Goal: Task Accomplishment & Management: Manage account settings

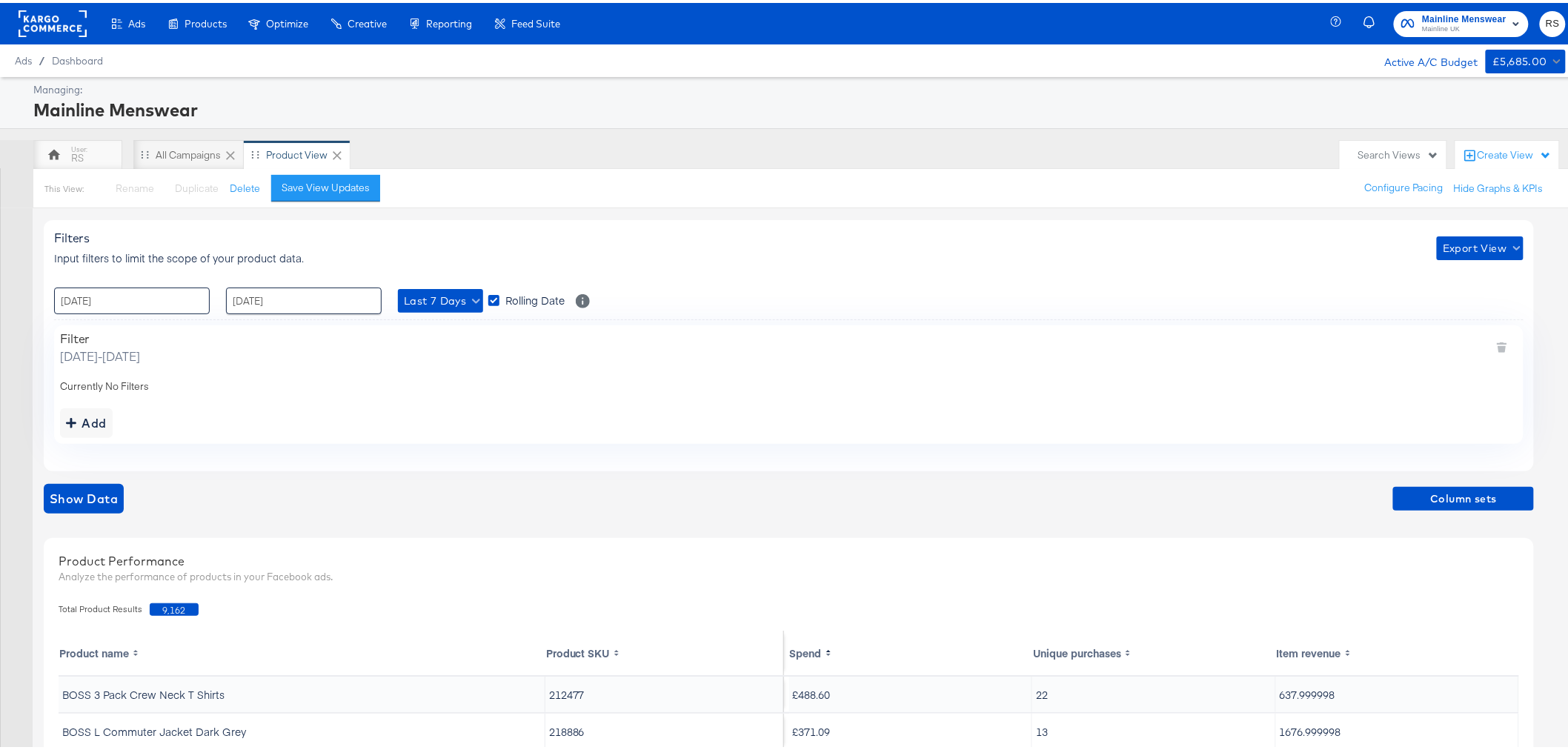
click at [113, 297] on input "[DATE]" at bounding box center [132, 298] width 156 height 27
click at [197, 396] on td "12" at bounding box center [197, 394] width 25 height 20
type input "[DATE] 00:00"
click at [282, 292] on input "[DATE]" at bounding box center [304, 298] width 156 height 27
click at [271, 411] on td "15" at bounding box center [268, 414] width 25 height 20
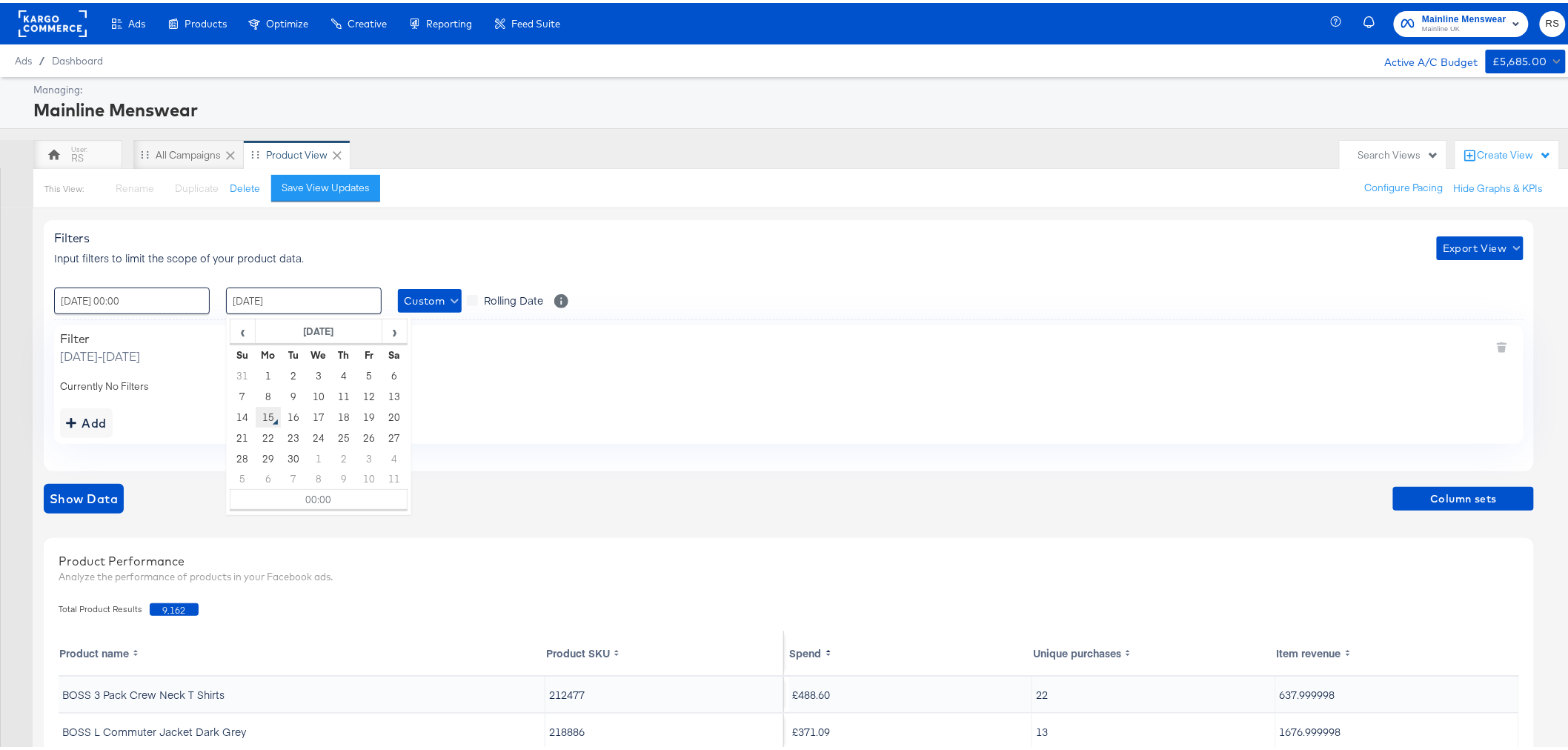
type input "[DATE] 00:00"
click at [108, 493] on span "Show Data" at bounding box center [83, 496] width 68 height 20
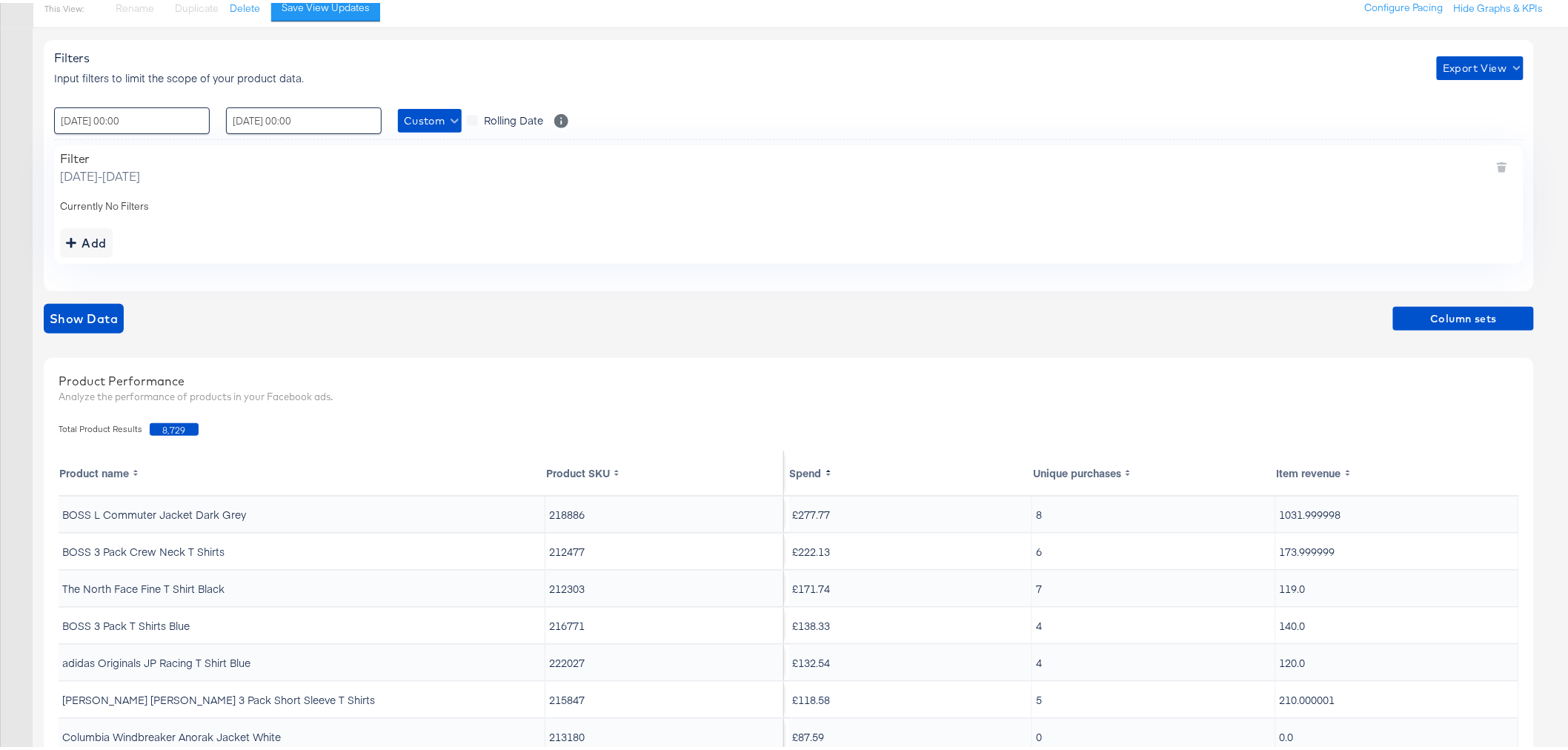
scroll to position [344, 0]
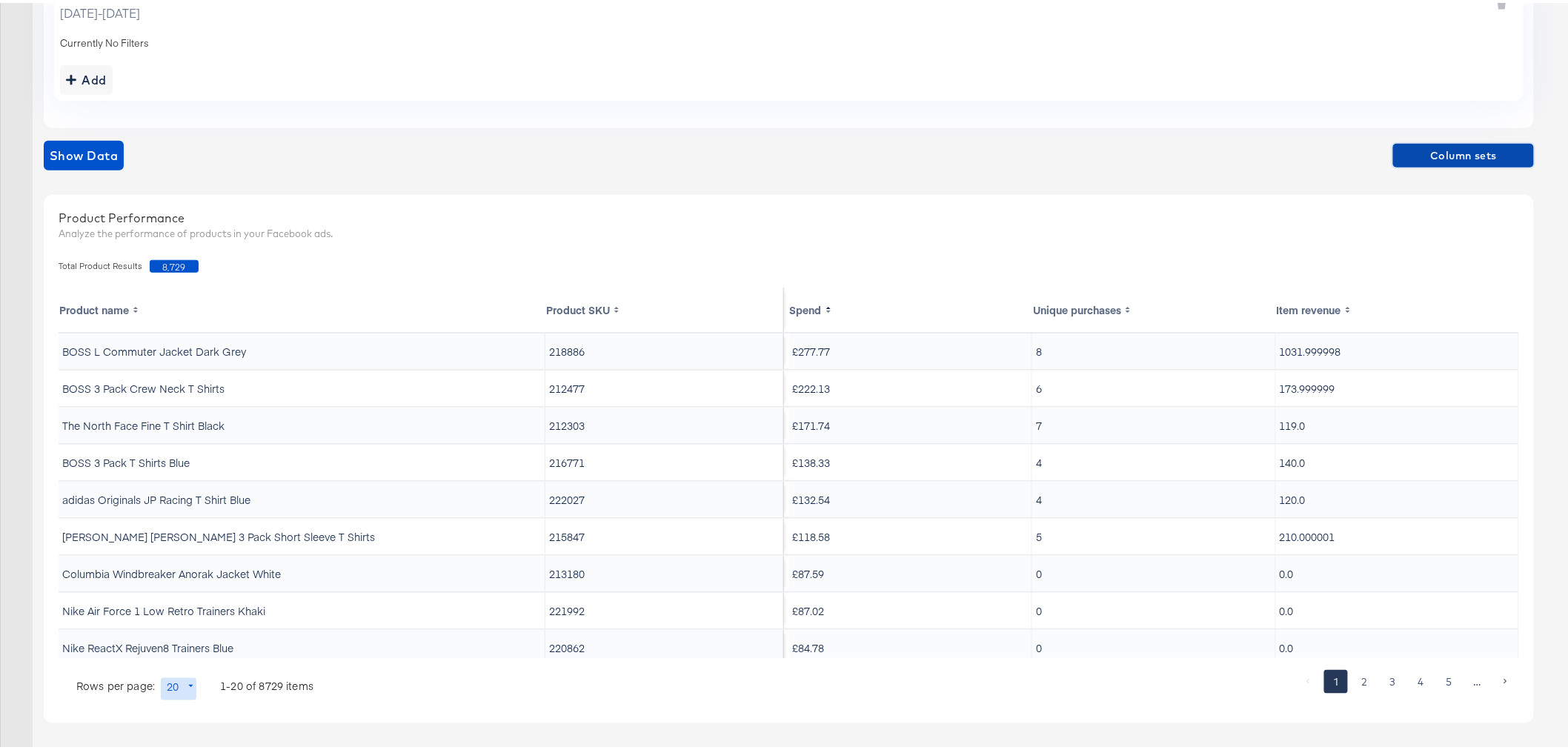
click at [1426, 160] on span "Column sets" at bounding box center [1463, 153] width 129 height 19
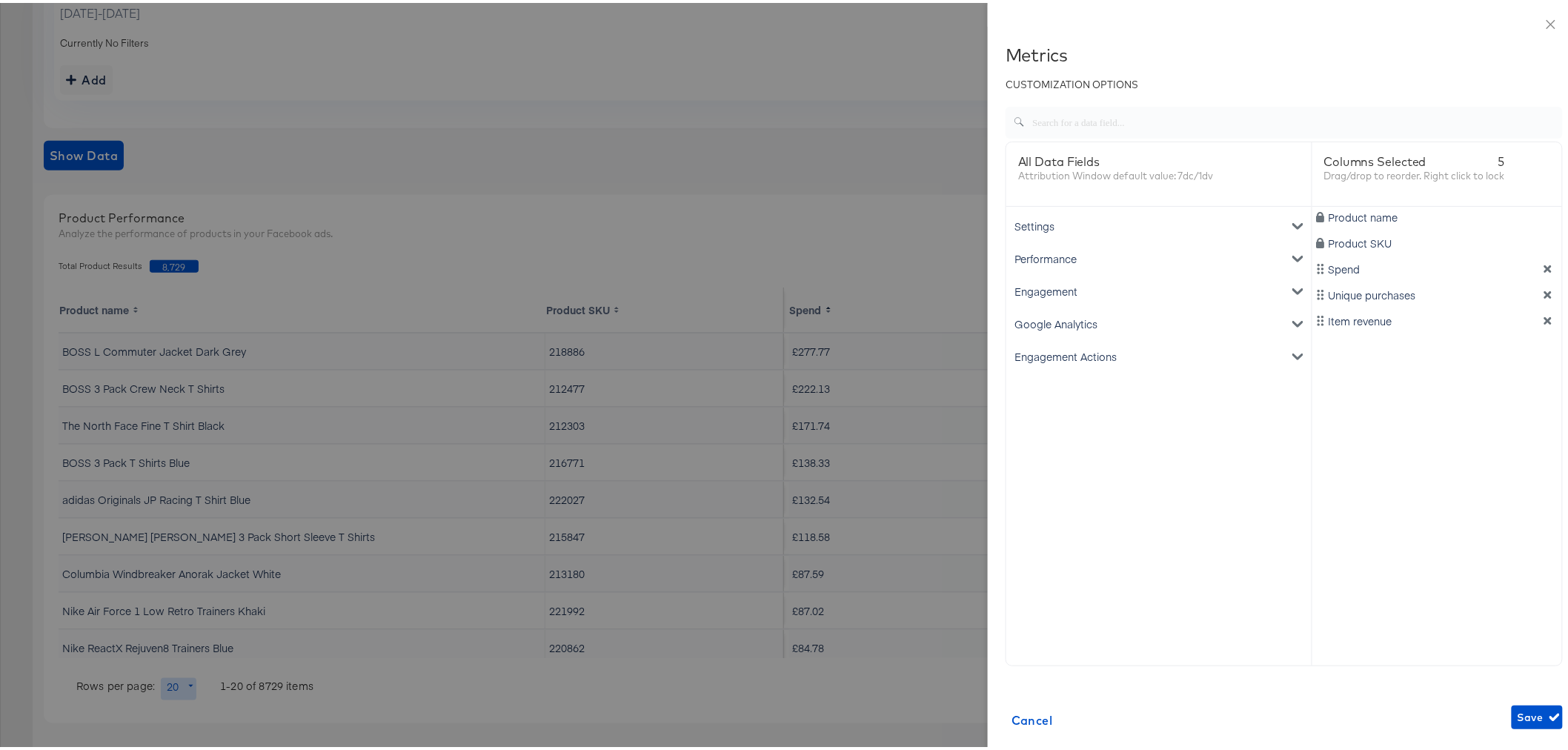
click at [725, 184] on div at bounding box center [791, 375] width 1581 height 750
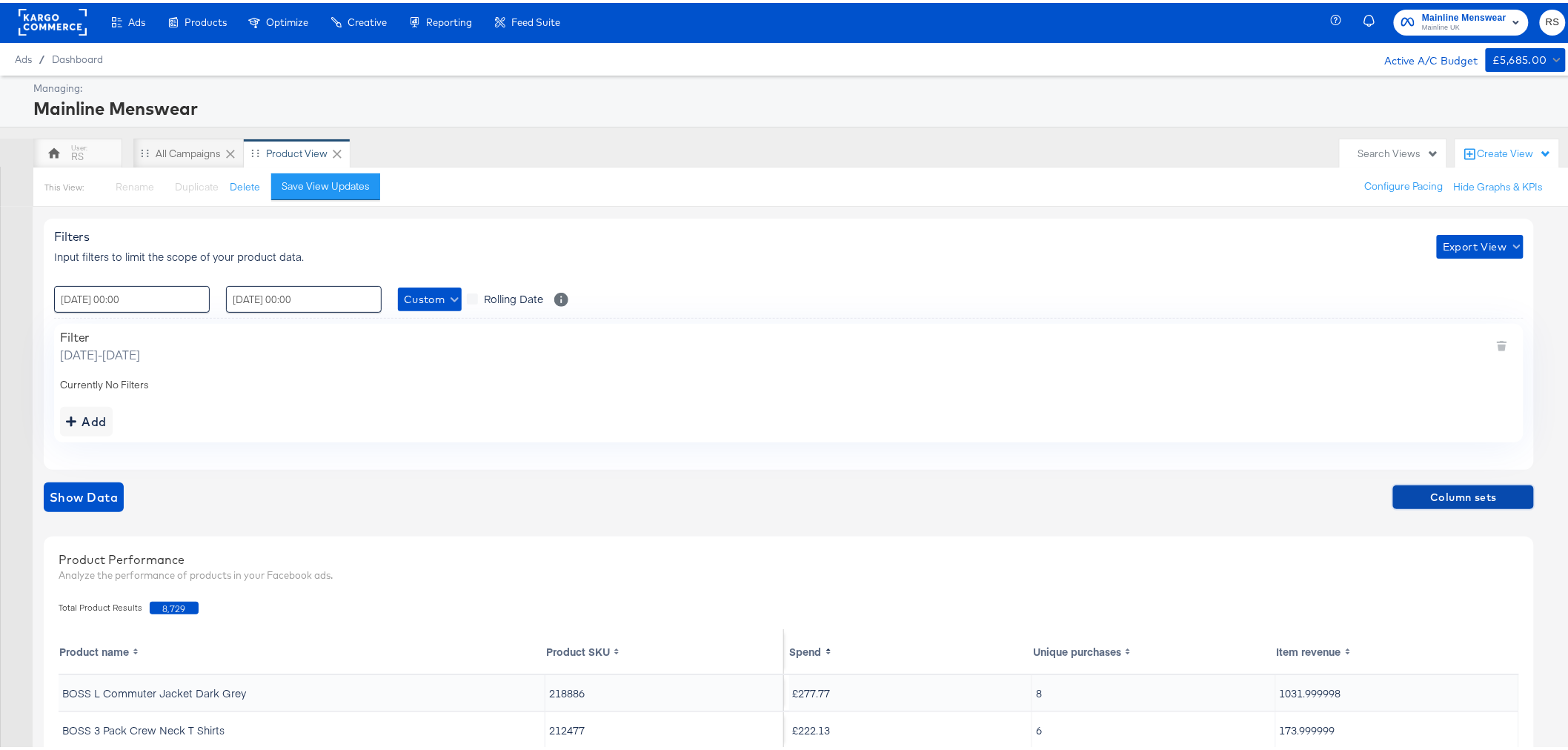
scroll to position [0, 0]
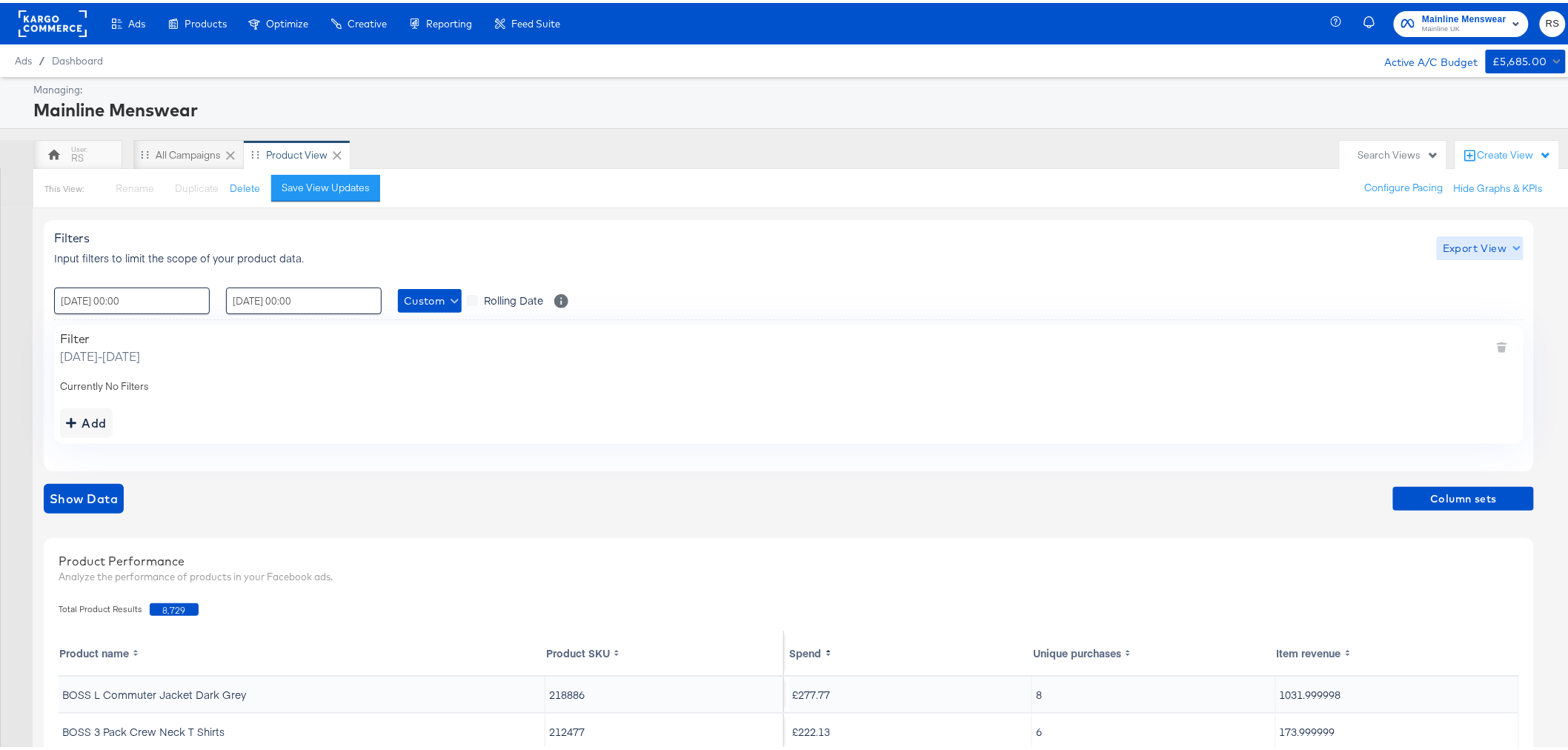
click at [1480, 248] on span "Export View" at bounding box center [1480, 246] width 75 height 19
click at [1470, 267] on link "Current View" at bounding box center [1483, 275] width 68 height 16
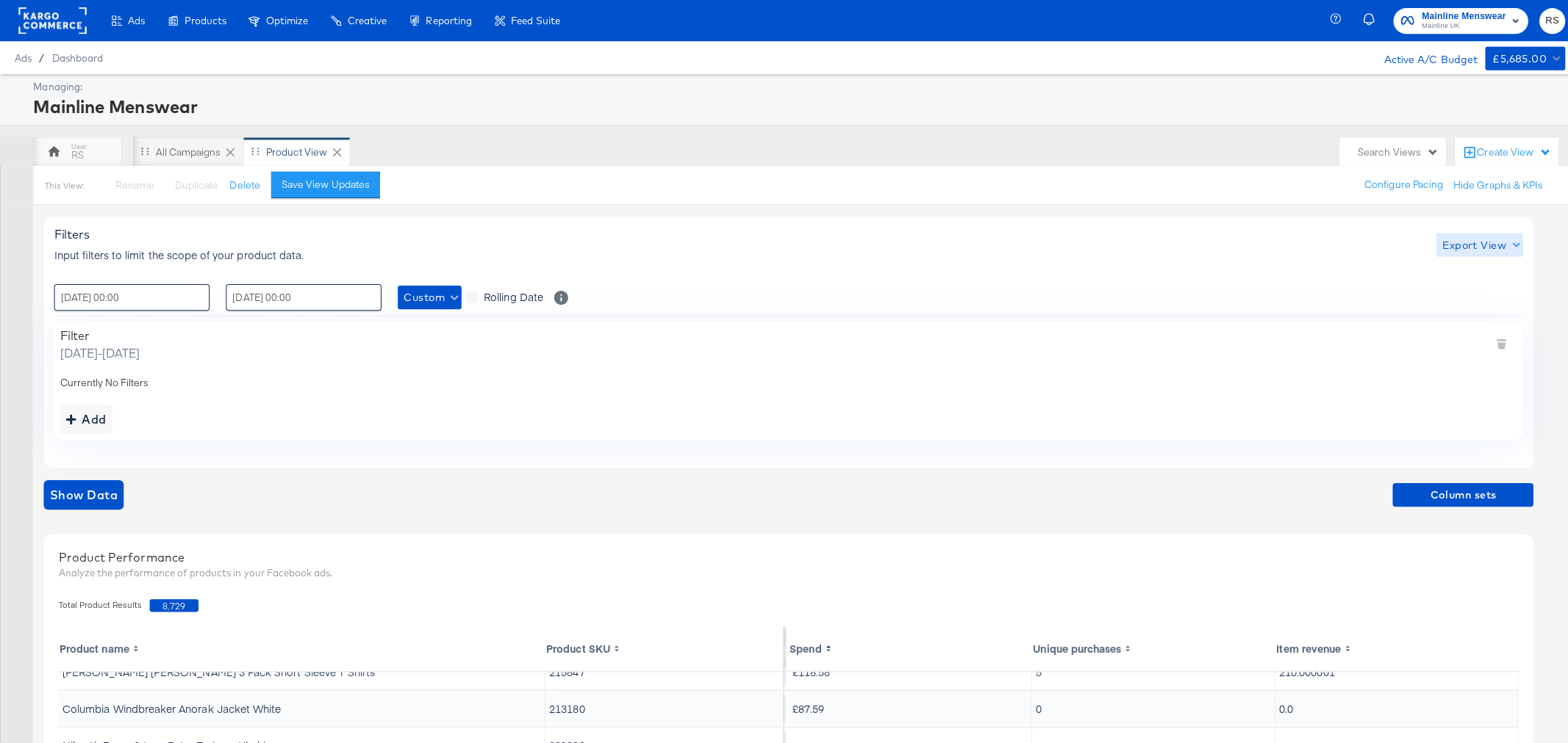
scroll to position [326, 0]
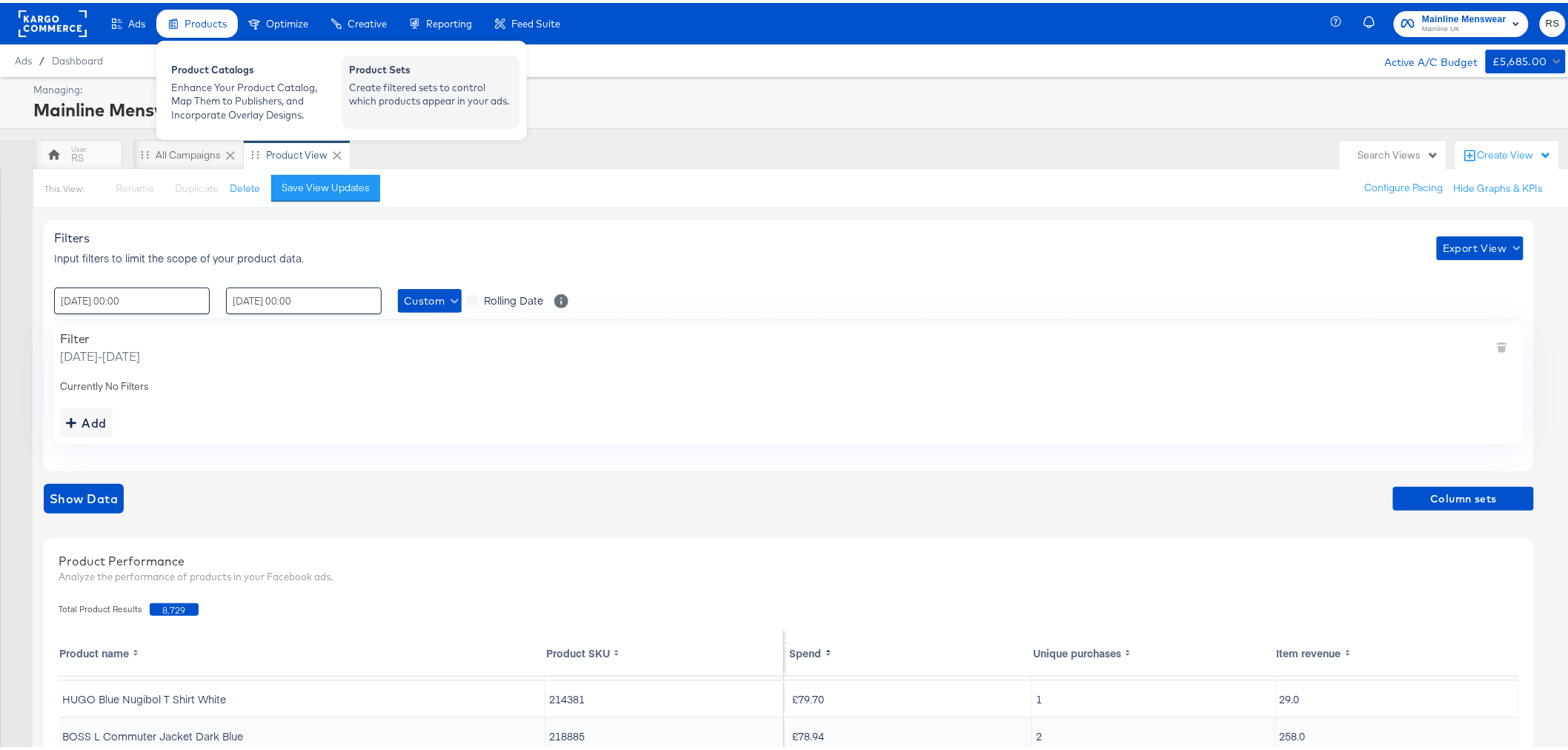
click at [465, 90] on div "Create filtered sets to control which products appear in your ads." at bounding box center [430, 91] width 163 height 28
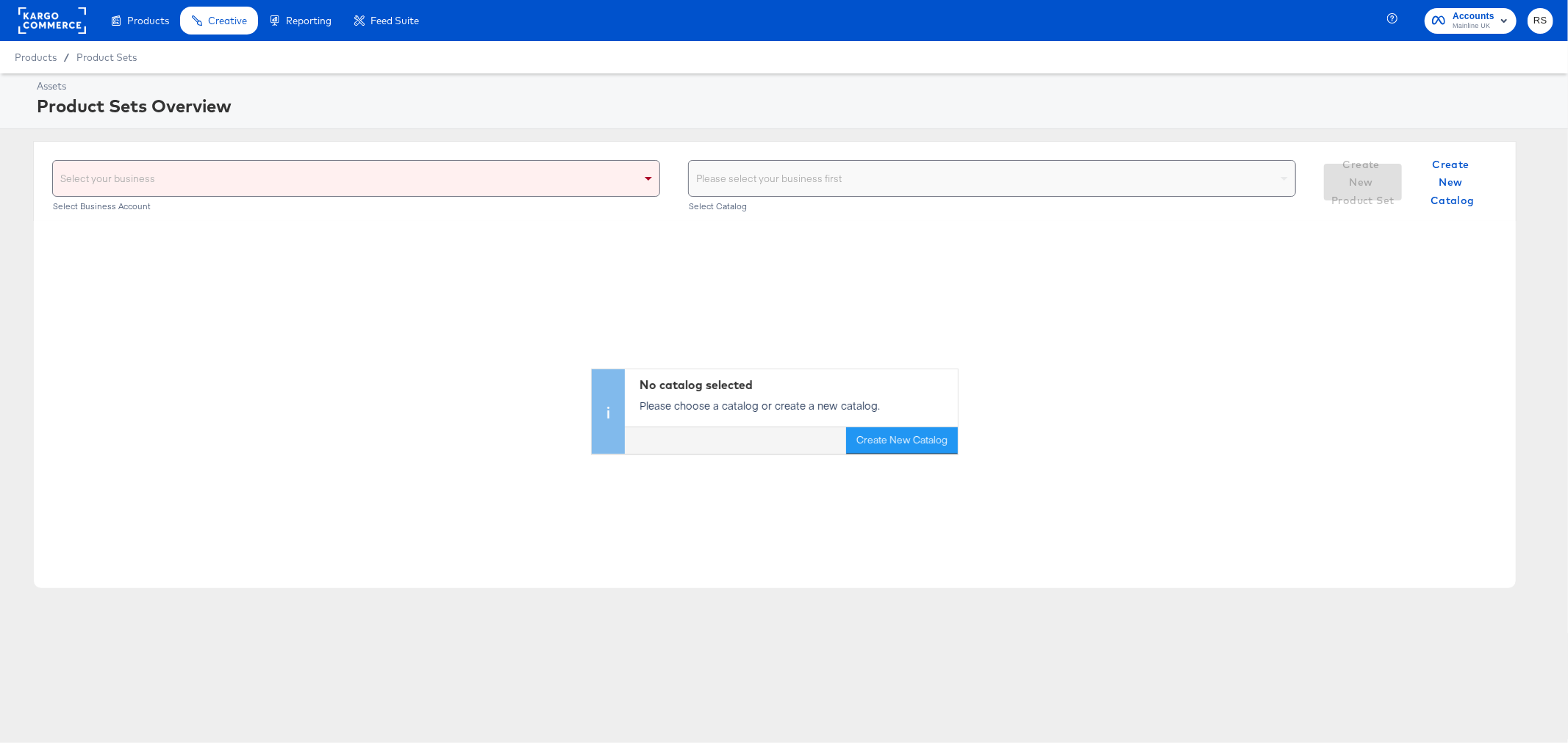
click at [1029, 71] on div "Products / Product Sets" at bounding box center [784, 57] width 1568 height 32
click at [420, 179] on div "Select your business" at bounding box center [356, 178] width 606 height 35
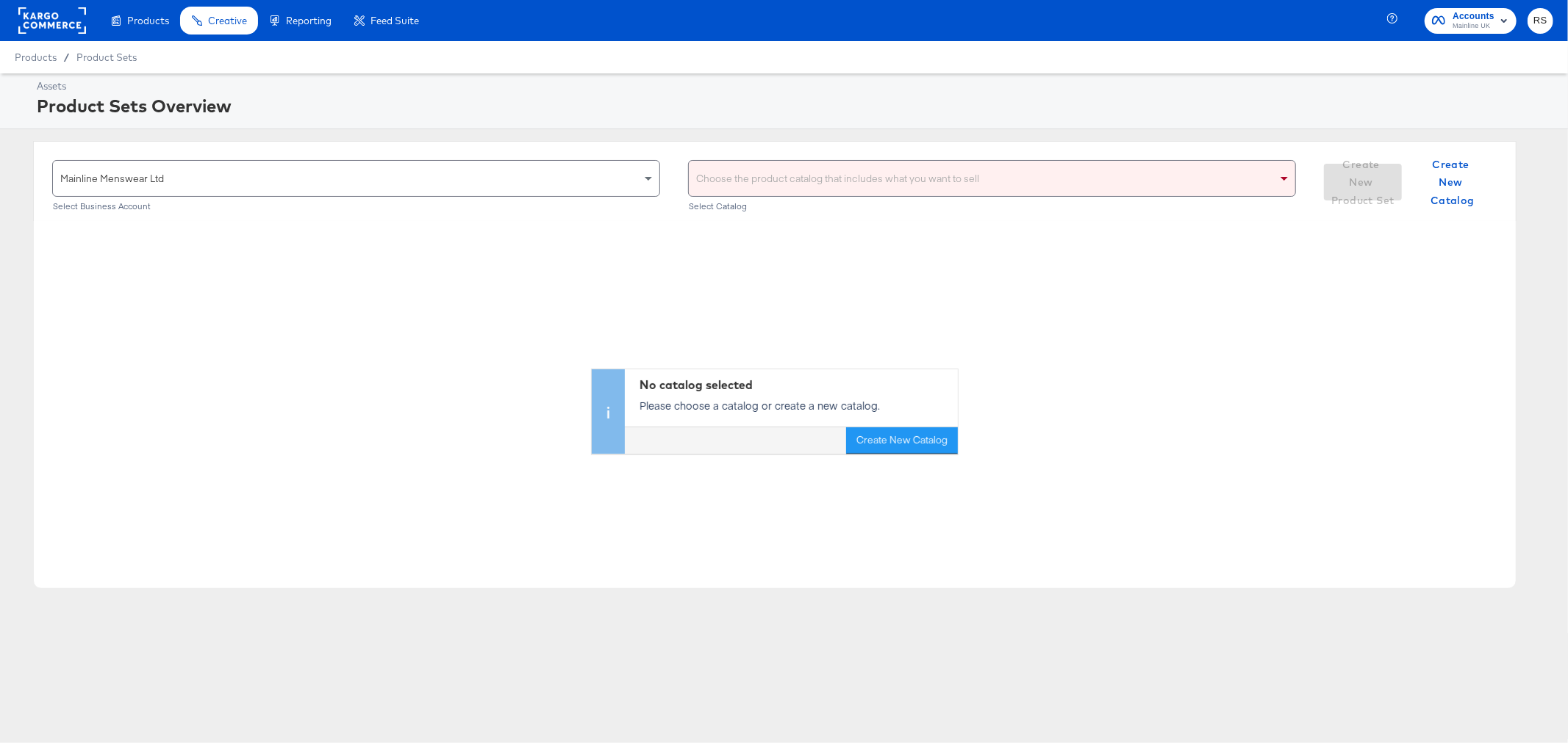
click at [871, 178] on div "Choose the product catalog that includes what you want to sell" at bounding box center [992, 178] width 606 height 35
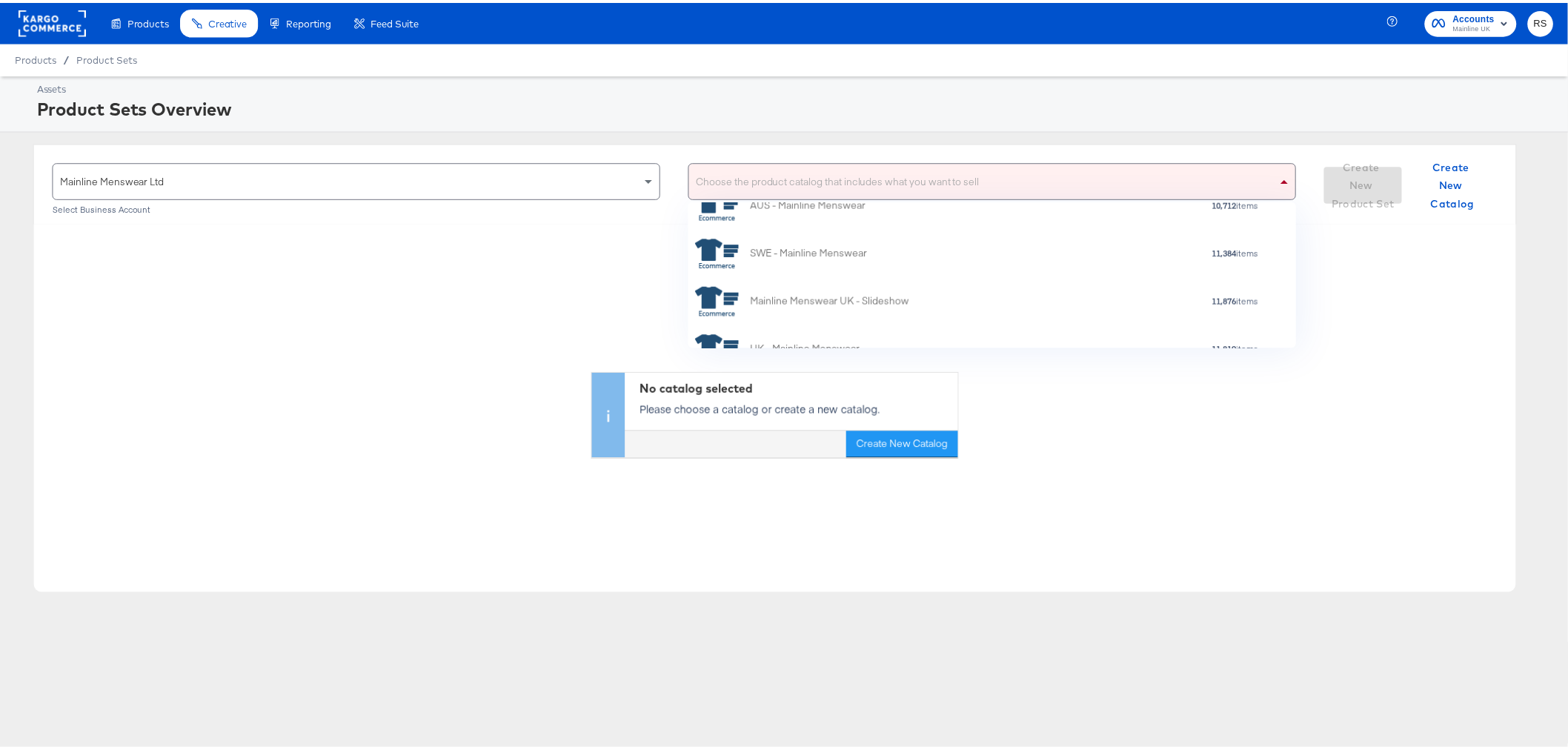
scroll to position [237, 0]
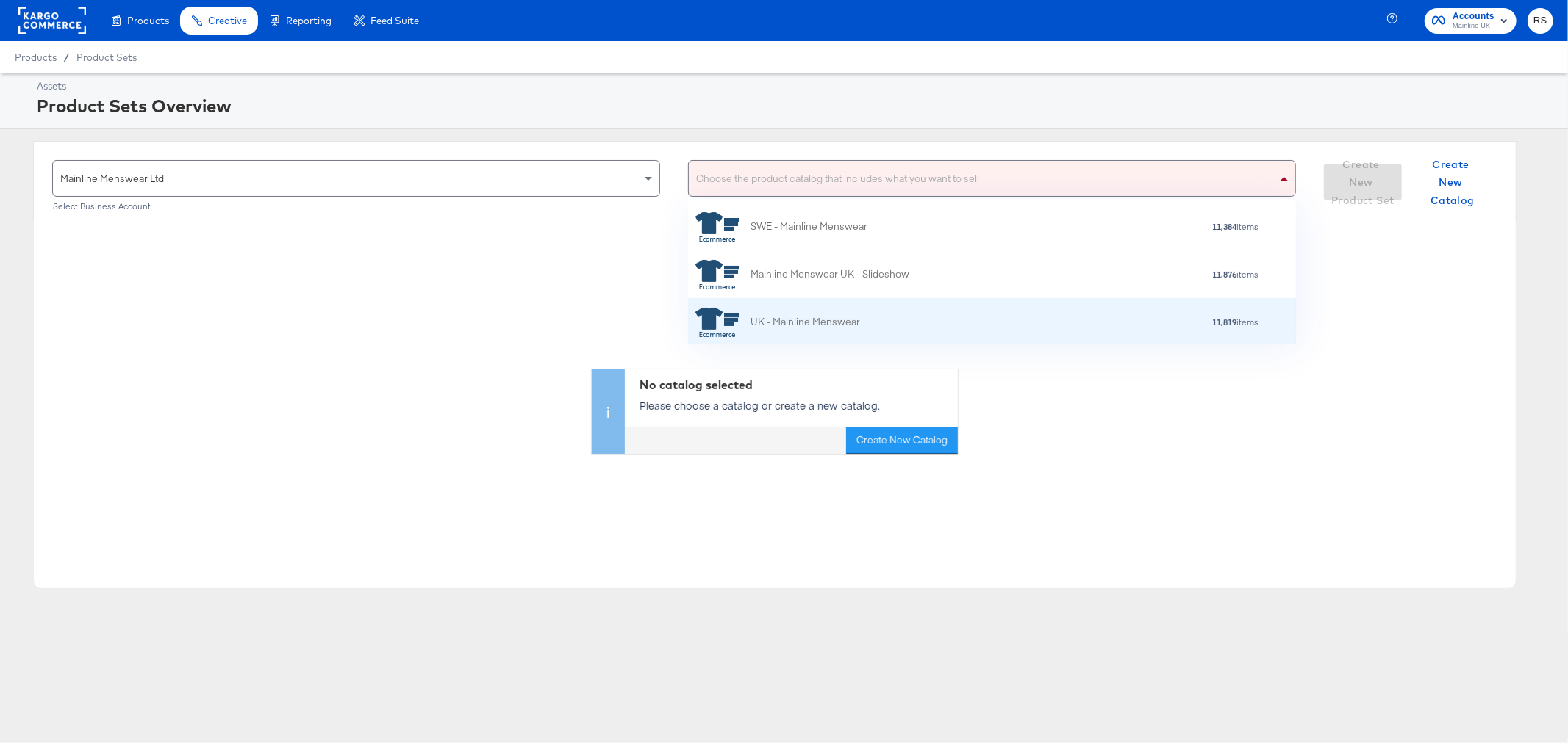
click at [879, 327] on div "11,819 items" at bounding box center [1059, 322] width 399 height 10
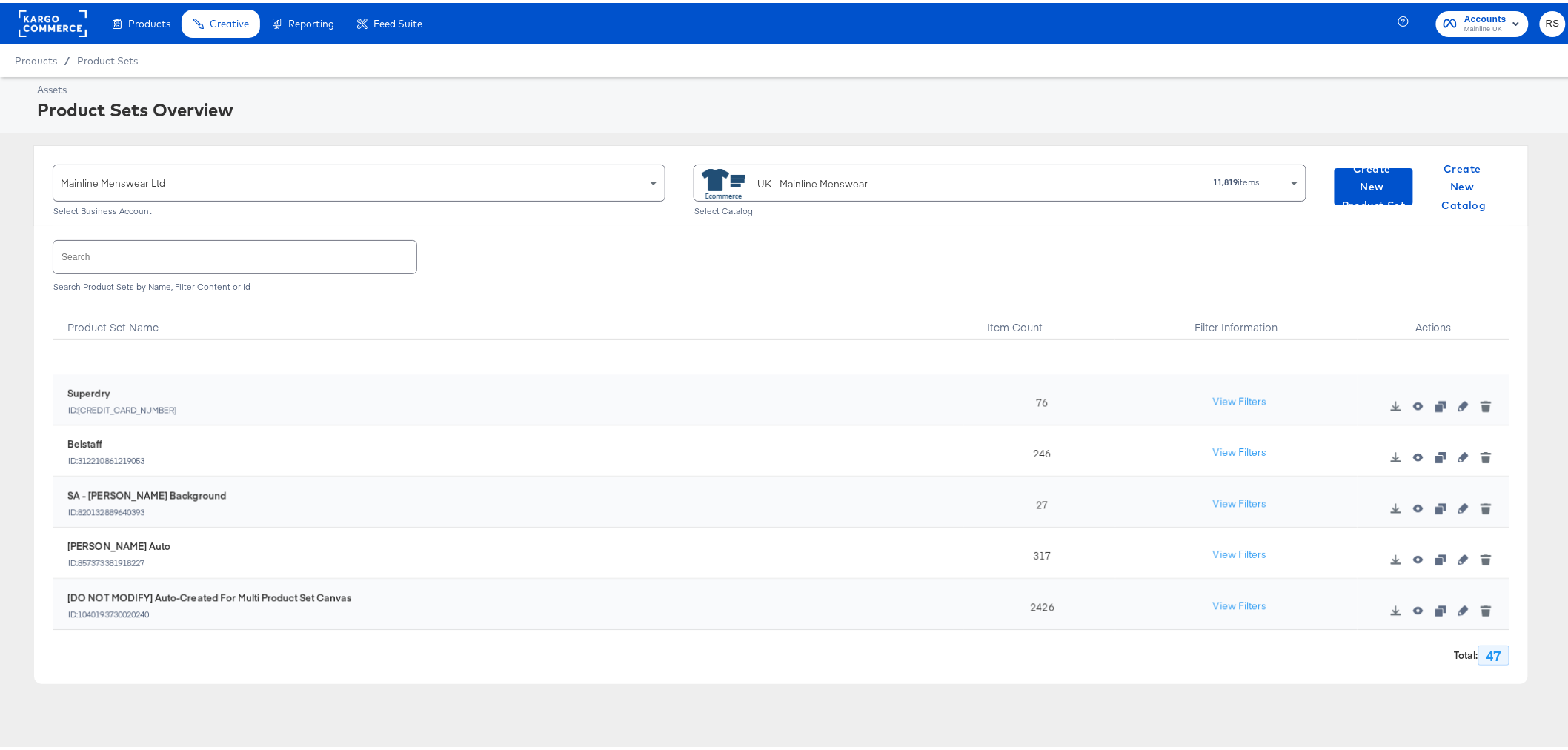
scroll to position [2108, 0]
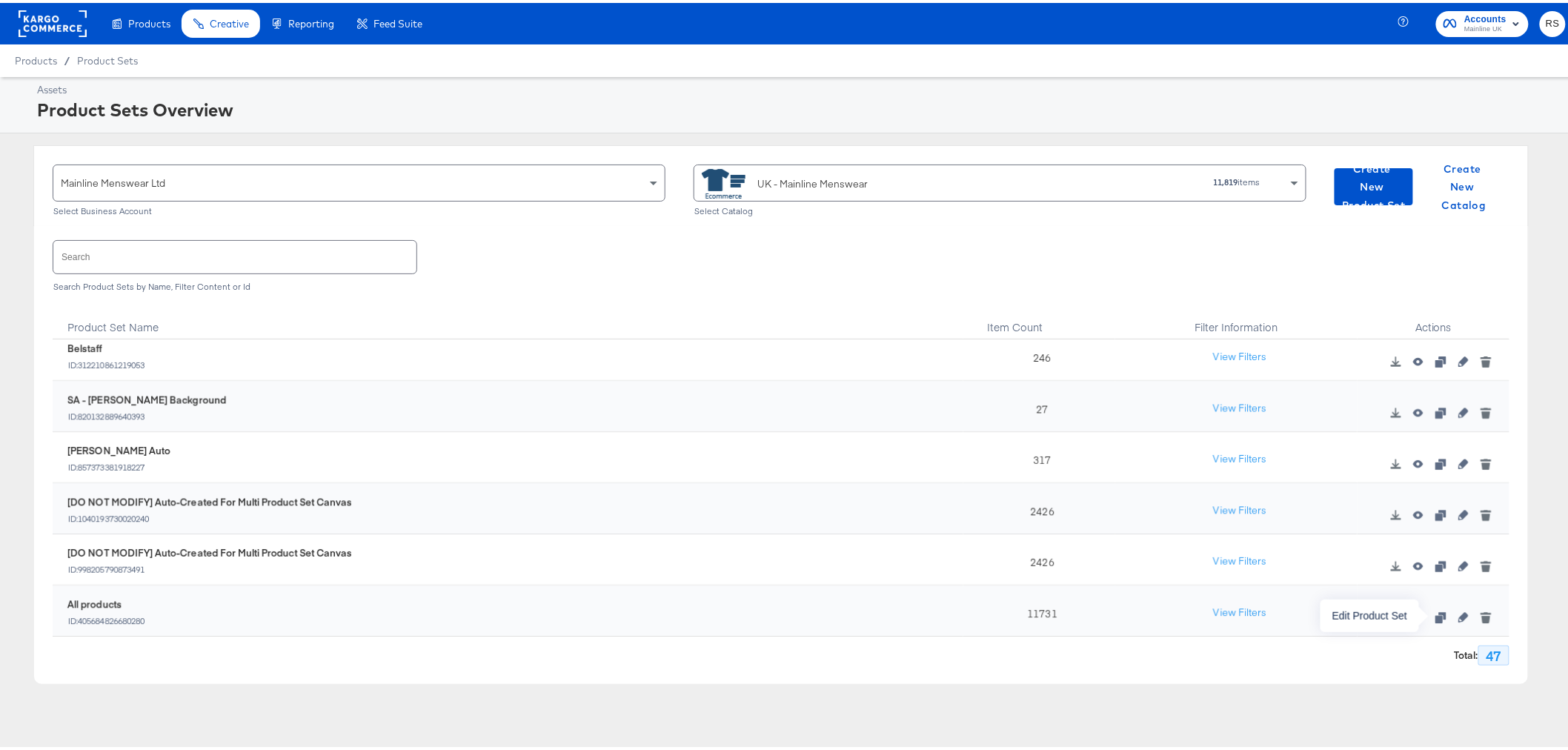
click at [1459, 619] on icon "button" at bounding box center [1463, 614] width 10 height 10
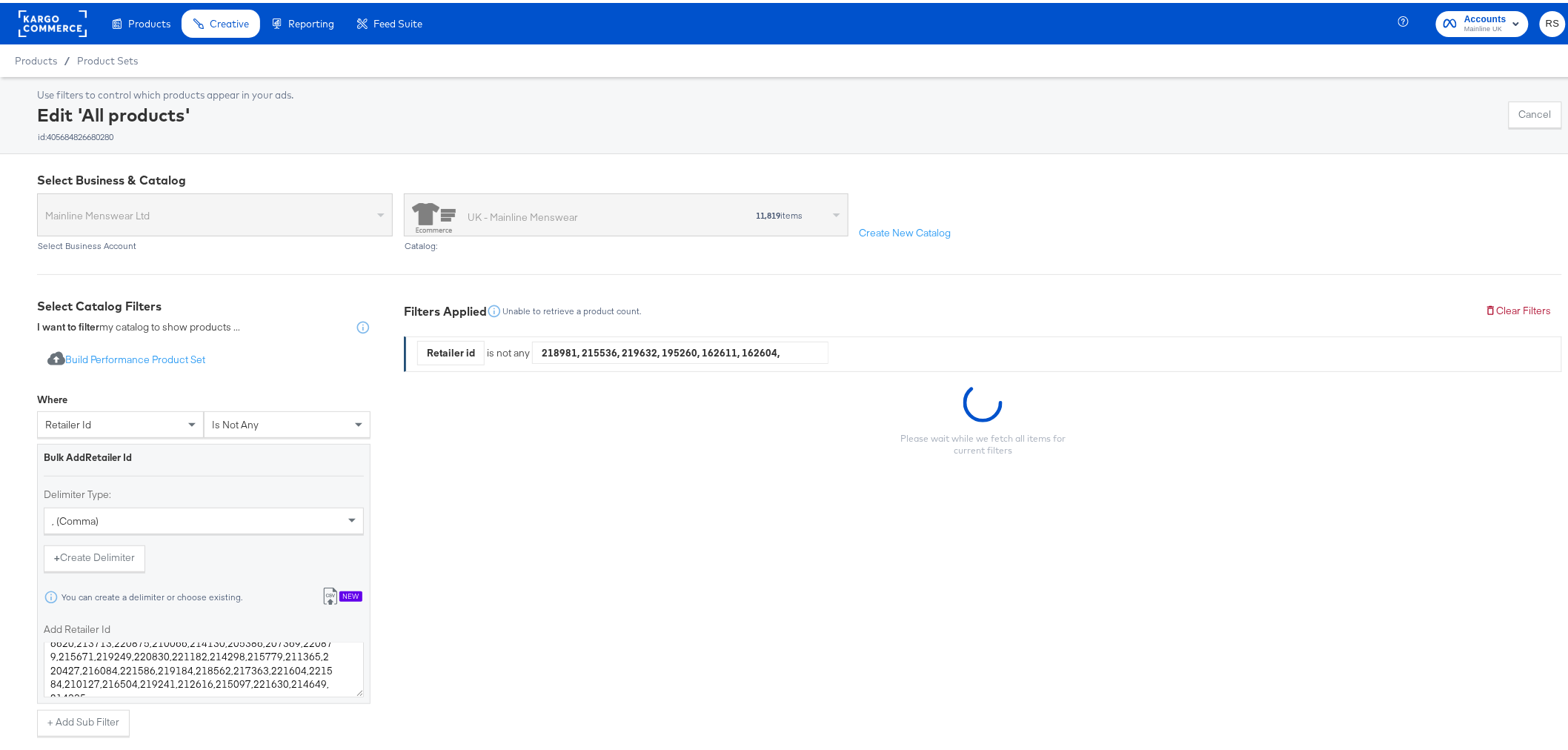
scroll to position [151, 0]
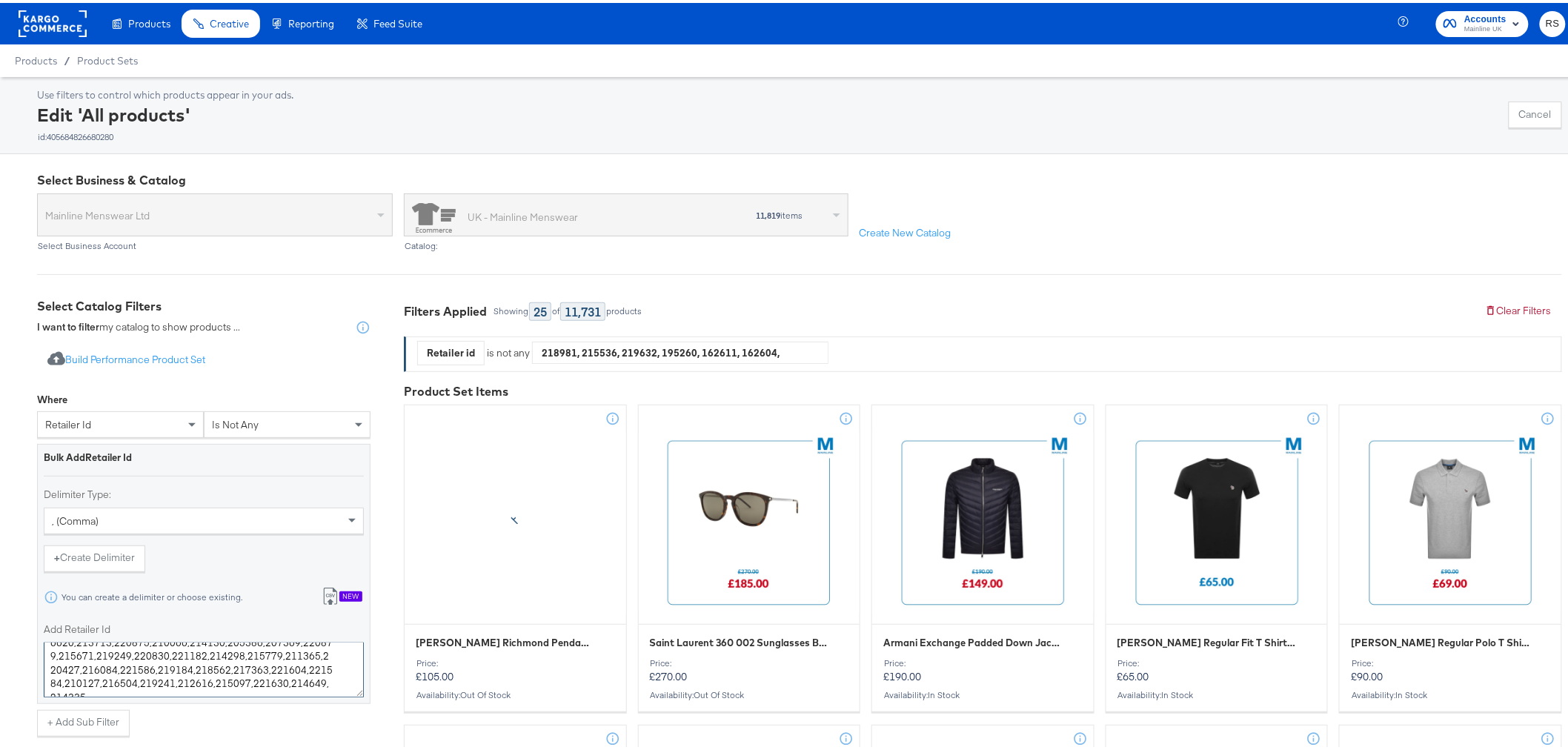
click at [330, 683] on textarea "218981,215536,219632,195260,162611,162604,178548,209886,214409,219381,219627,21…" at bounding box center [204, 667] width 320 height 55
paste textarea "212477 212303 216771 222027 213180 221992 220862 214381 217819 221884 221298 21…"
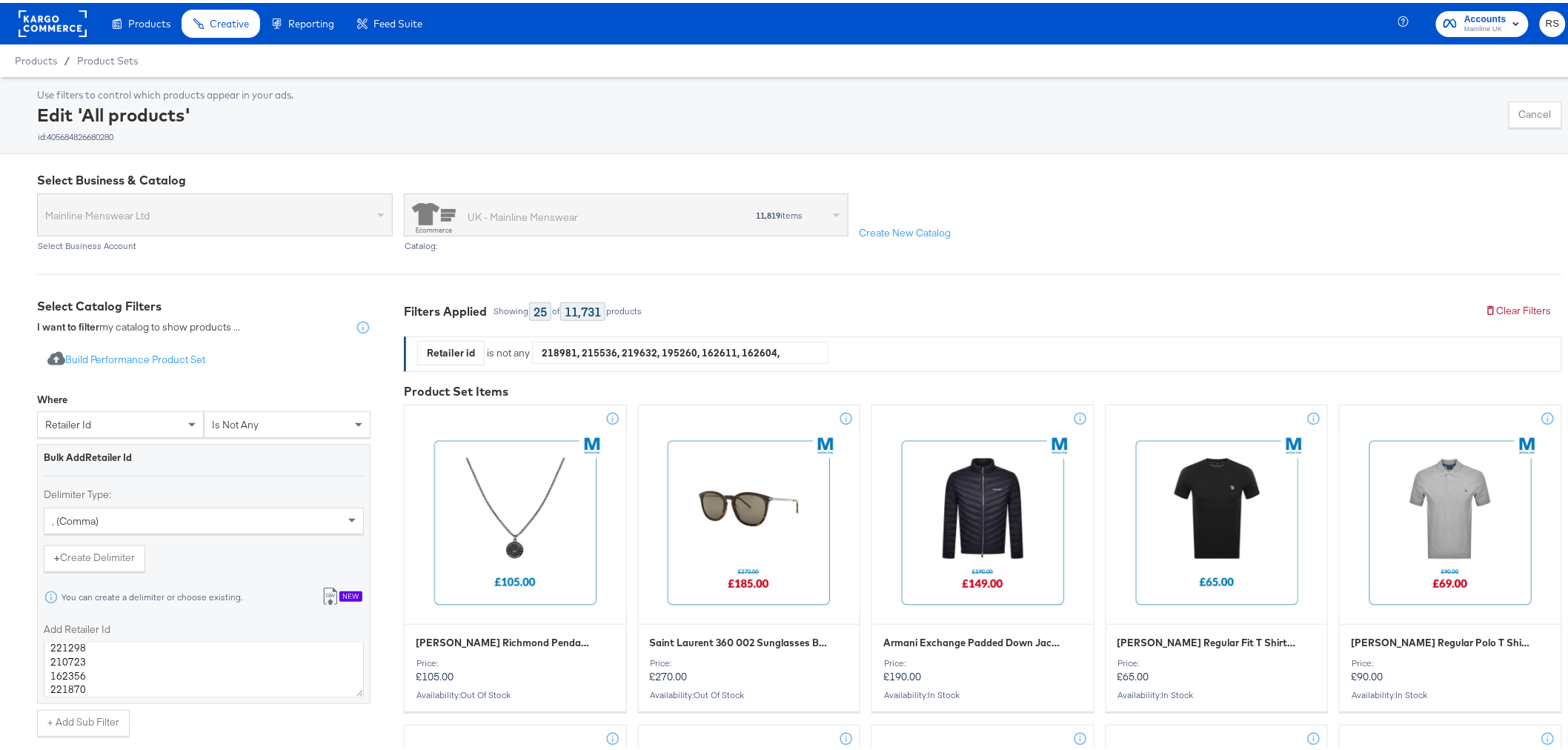
click at [359, 639] on div "Add Retailer Id 218981,215536,219632,195260,162611,162604,178548,209886,214409,…" at bounding box center [204, 656] width 320 height 74
click at [47, 681] on textarea "218981,215536,219632,195260,162611,162604,178548,209886,214409,219381,219627,21…" at bounding box center [204, 667] width 320 height 55
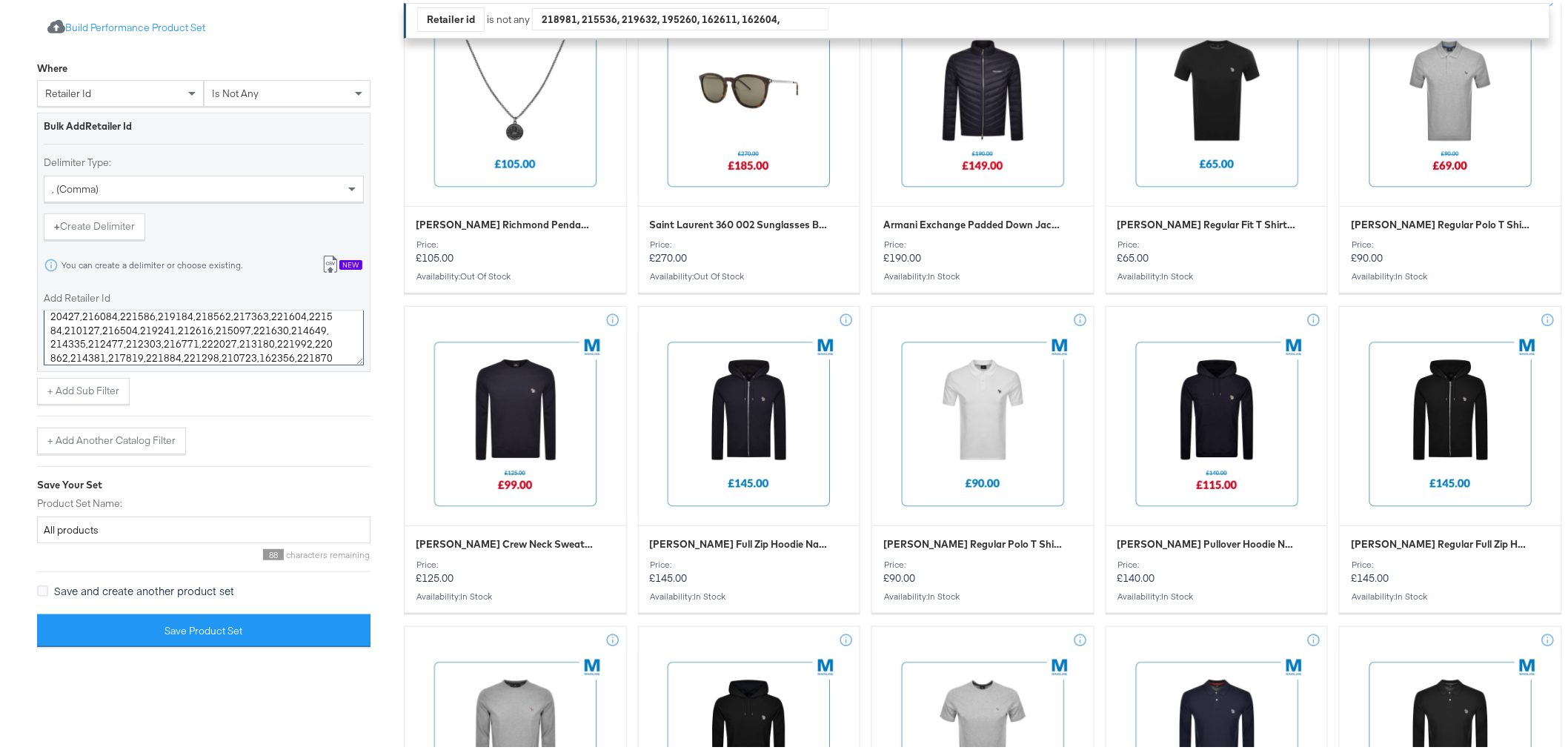
scroll to position [410, 0]
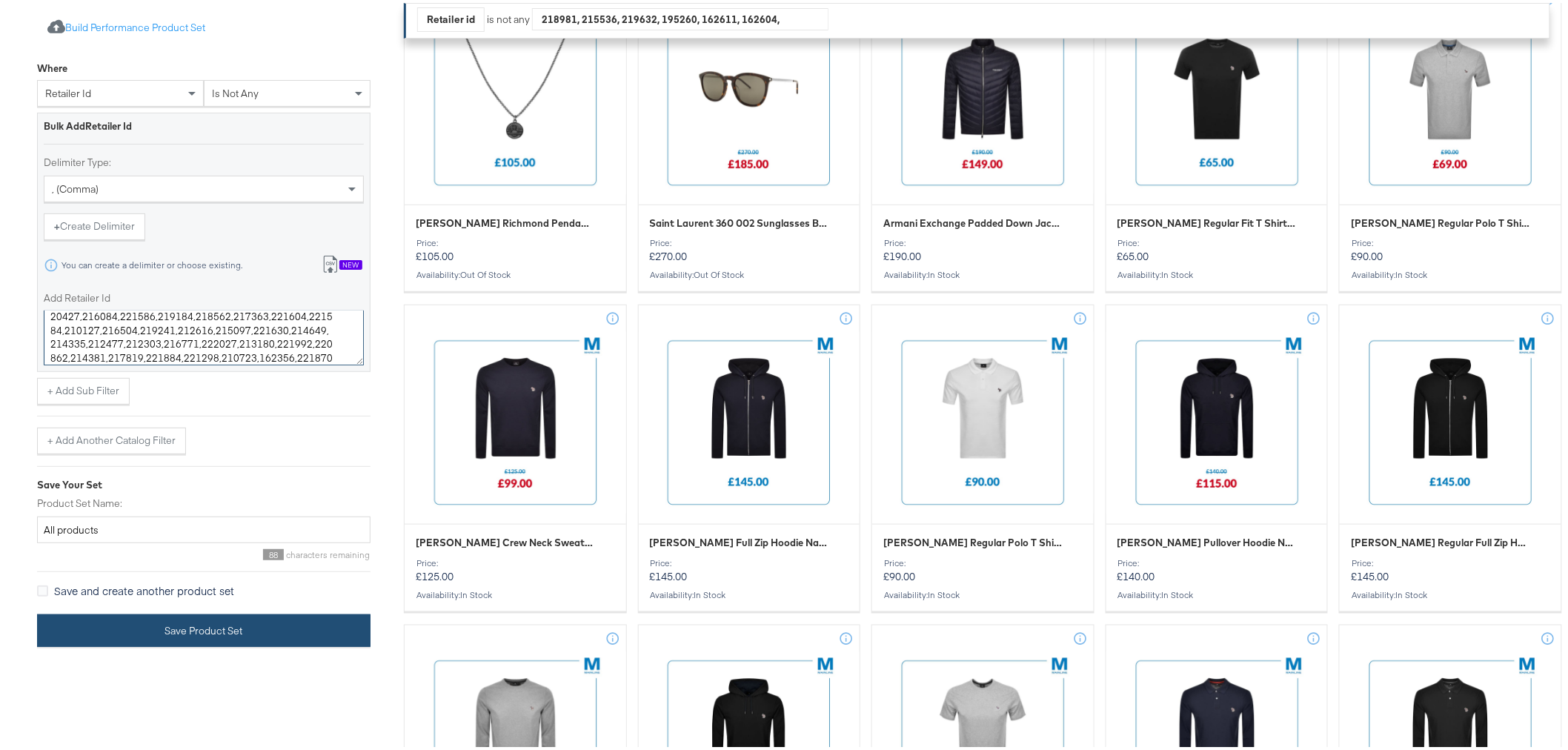
type textarea "218981,215536,219632,195260,162611,162604,178548,209886,214409,219381,219627,21…"
click at [266, 642] on button "Save Product Set" at bounding box center [204, 628] width 333 height 33
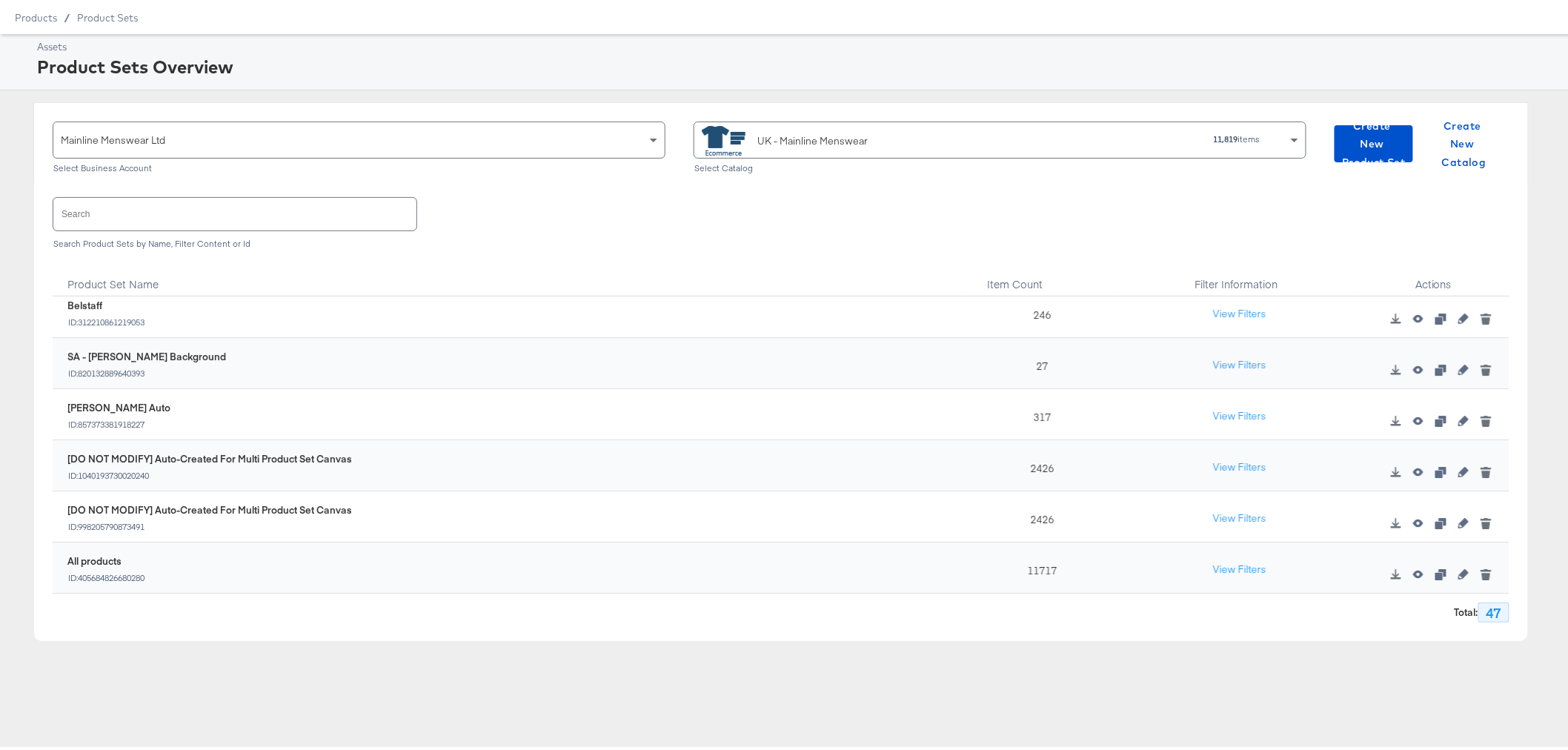
scroll to position [84, 0]
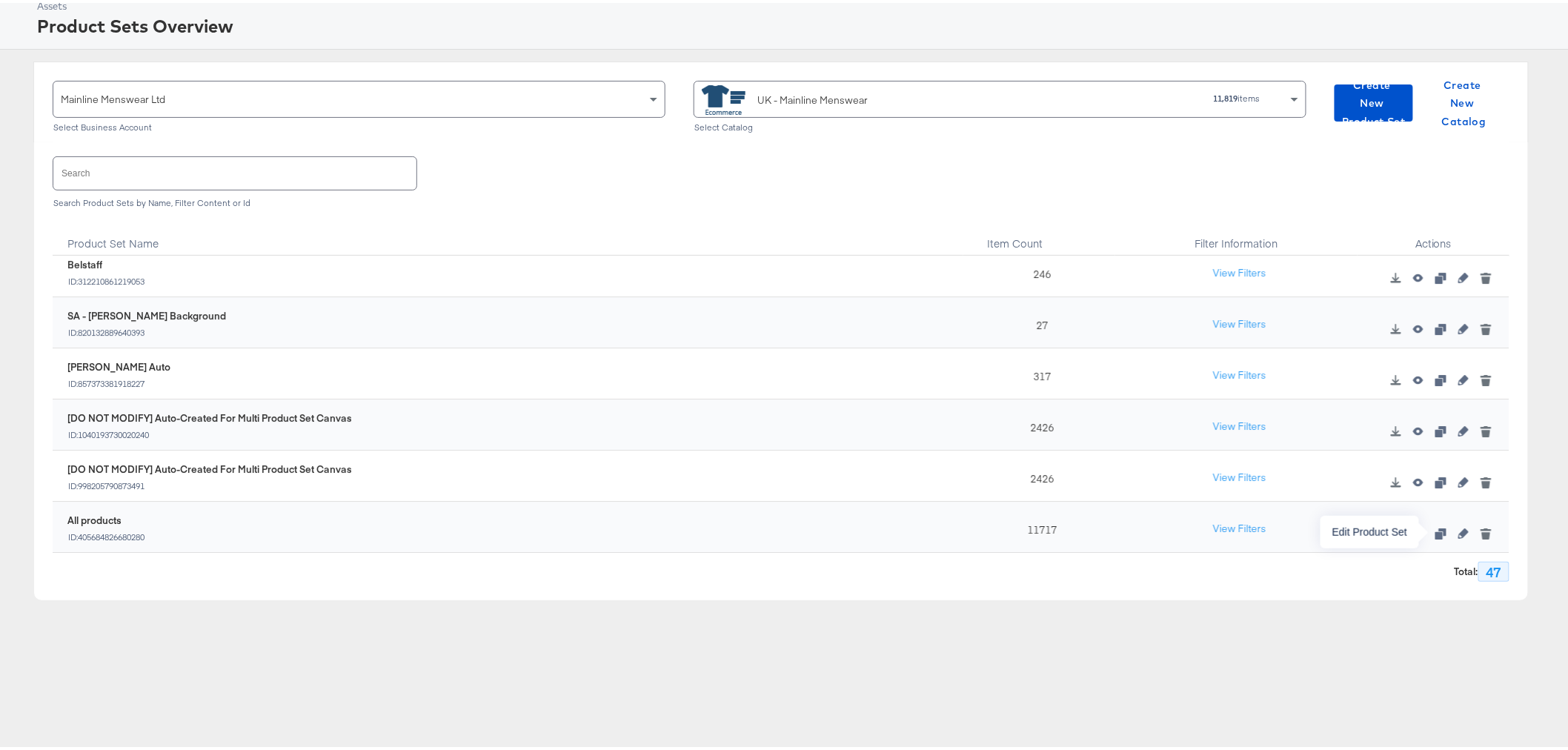
click at [1459, 529] on icon "button" at bounding box center [1463, 531] width 10 height 10
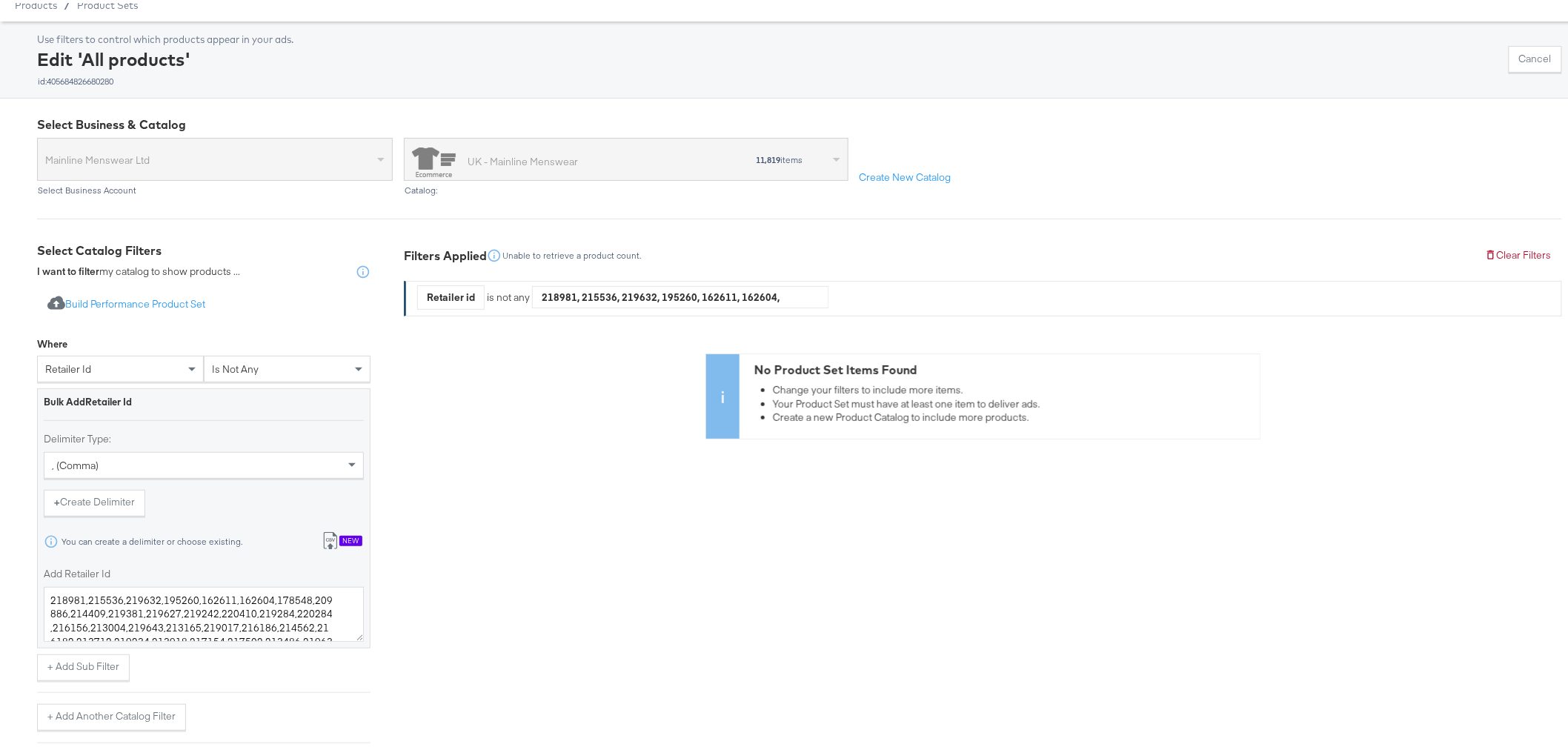
scroll to position [244, 0]
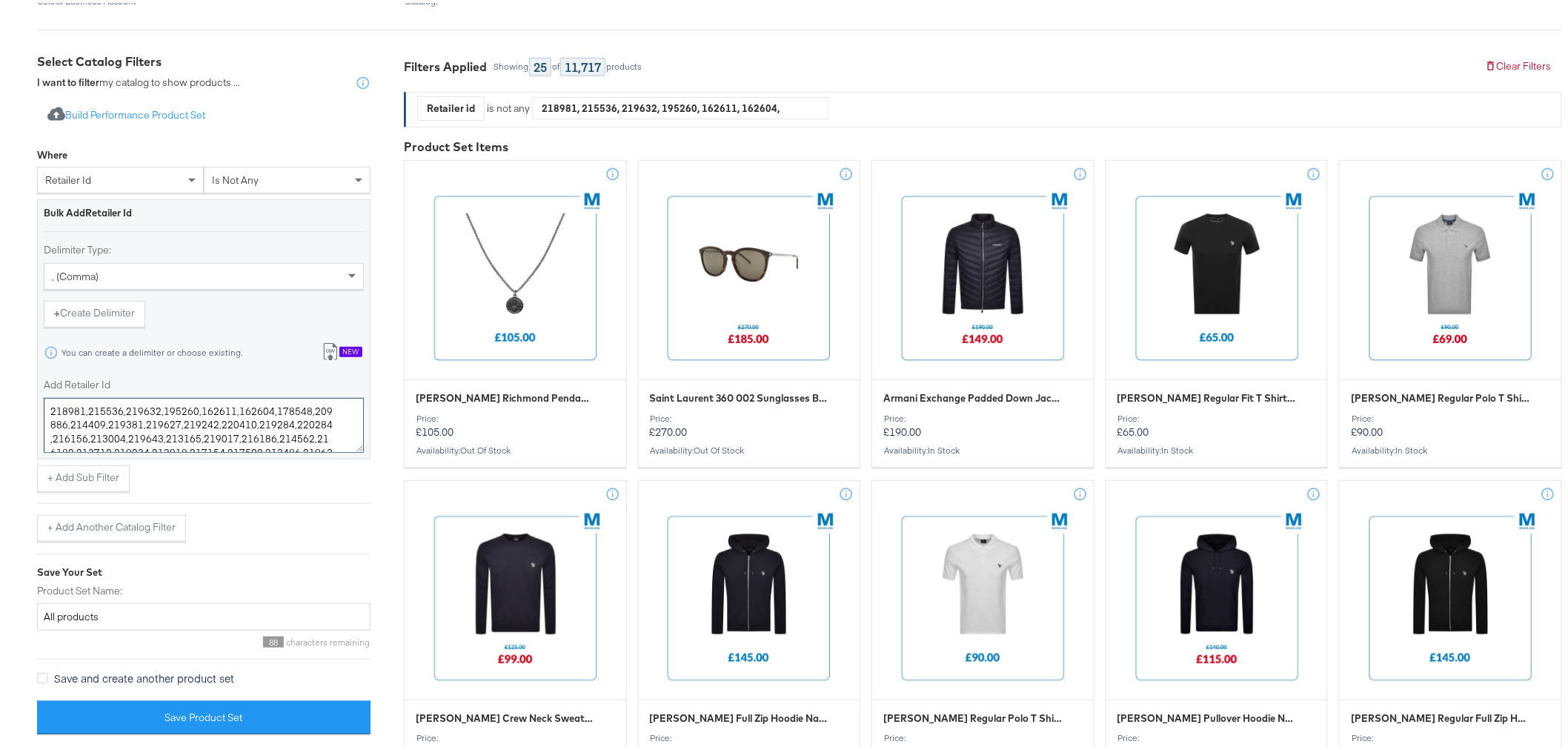
drag, startPoint x: 122, startPoint y: 411, endPoint x: 30, endPoint y: 393, distance: 93.7
click at [64, 420] on textarea "219632,195260,162611,162604,178548,209886,214409,219381,219627,219242,220410,21…" at bounding box center [204, 423] width 320 height 55
click at [67, 423] on textarea "219632,195260,162611,162604,178548,209886,214409,219627,219242,220410,219284,22…" at bounding box center [204, 423] width 320 height 55
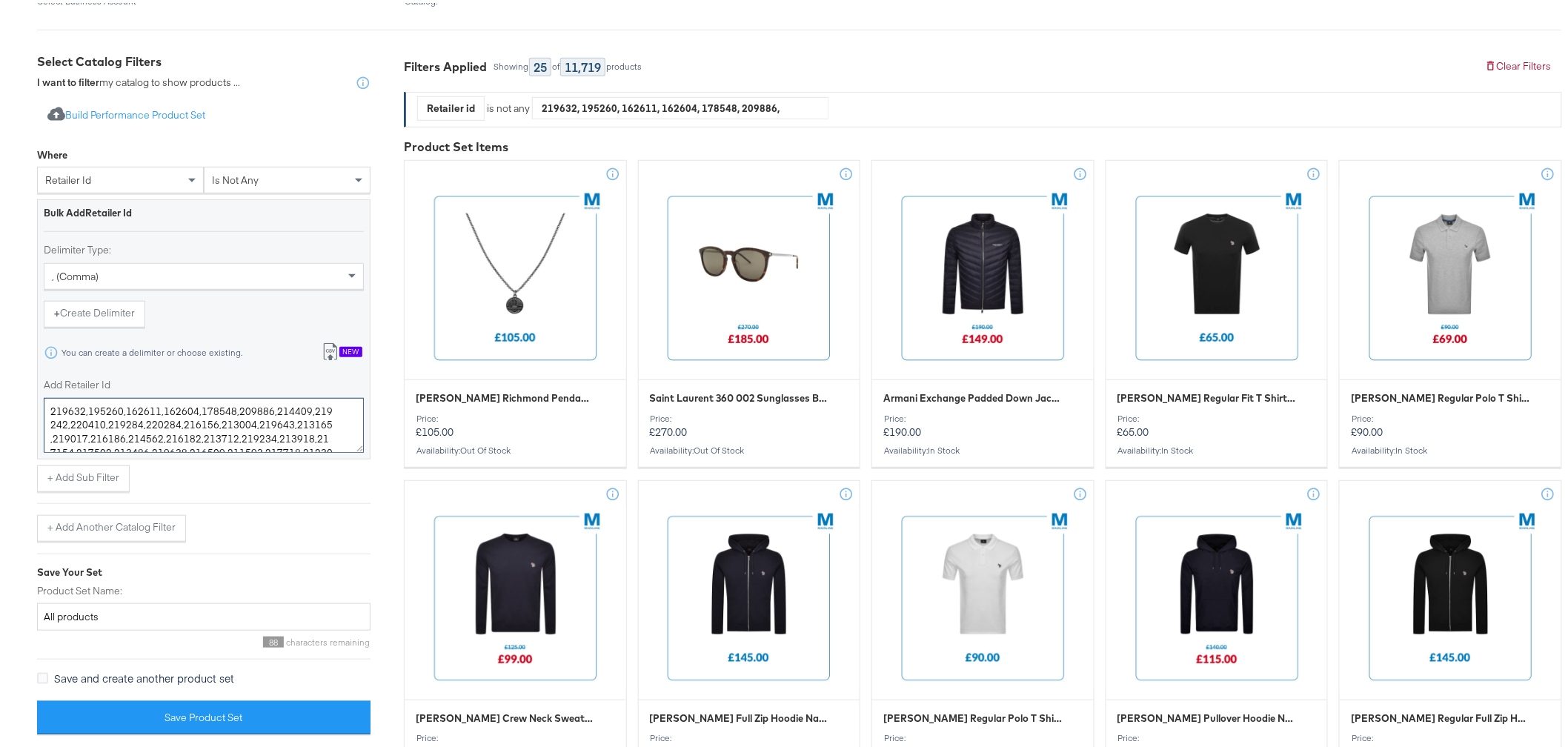
click at [65, 421] on textarea "219632,195260,162611,162604,178548,209886,214409,219242,220410,219284,220284,21…" at bounding box center [204, 423] width 320 height 55
click at [242, 421] on textarea "219632,195260,162611,162604,178548,209886,214409,220410,219284,220284,216156,21…" at bounding box center [204, 423] width 320 height 55
click at [68, 419] on textarea "219632,195260,162611,162604,178548,209886,214409,220410,219284,220284,216156,21…" at bounding box center [204, 423] width 320 height 55
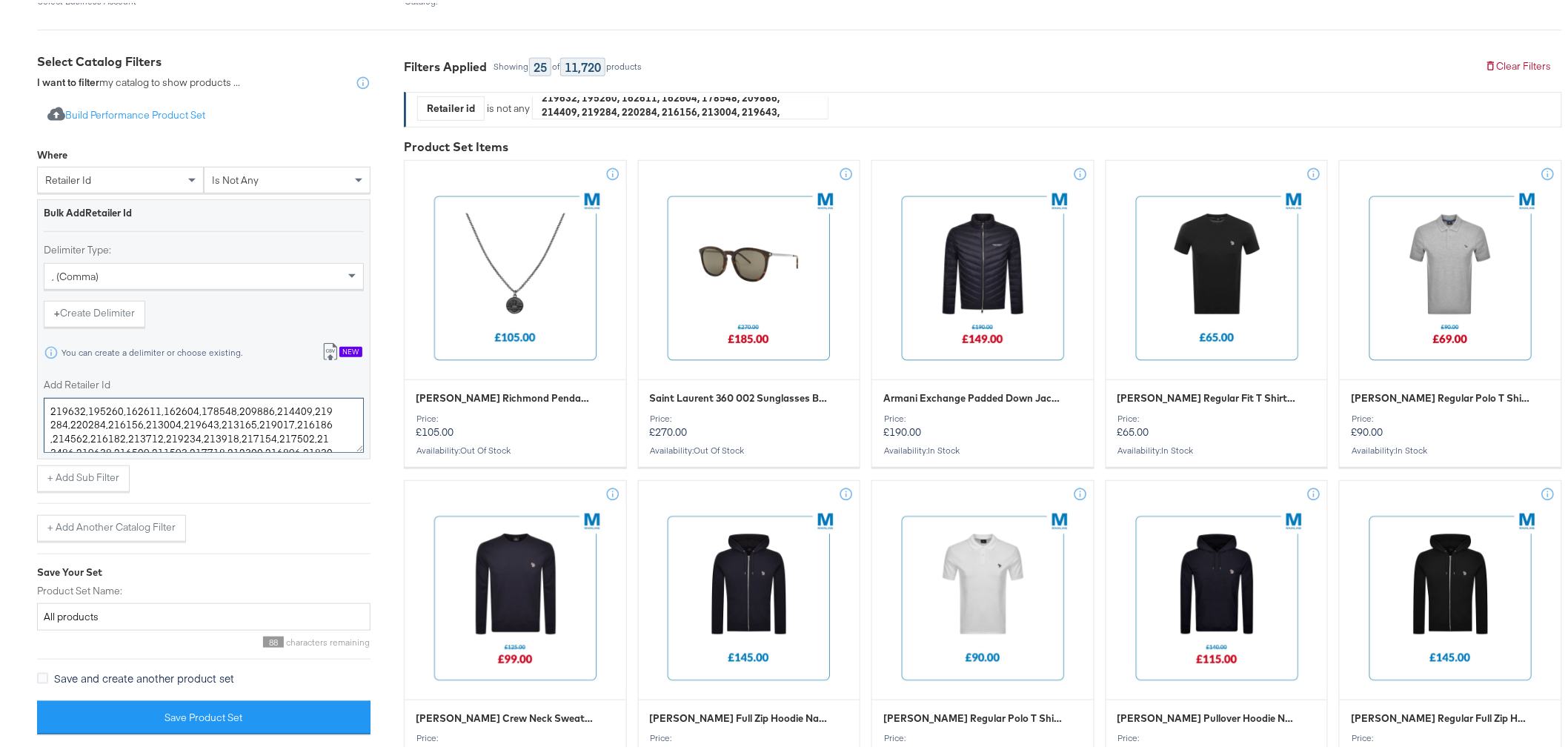
click at [102, 421] on textarea "219632,195260,162611,162604,178548,209886,214409,219284,220284,216156,213004,21…" at bounding box center [204, 423] width 320 height 55
click at [102, 421] on textarea "219632,195260,162611,162604,178548,209886,214409,219284,216156,213004,219643,21…" at bounding box center [204, 423] width 320 height 55
click at [139, 428] on textarea "219632,195260,162611,162604,178548,209886,214409,219284,213004,219643,213165,21…" at bounding box center [204, 423] width 320 height 55
click at [137, 421] on textarea "219632,195260,162611,162604,178548,209886,214409,219284,213004,213165,219017,21…" at bounding box center [204, 423] width 320 height 55
click at [137, 423] on textarea "219632,195260,162611,162604,178548,209886,214409,219284,213004,219017,216186,21…" at bounding box center [204, 423] width 320 height 55
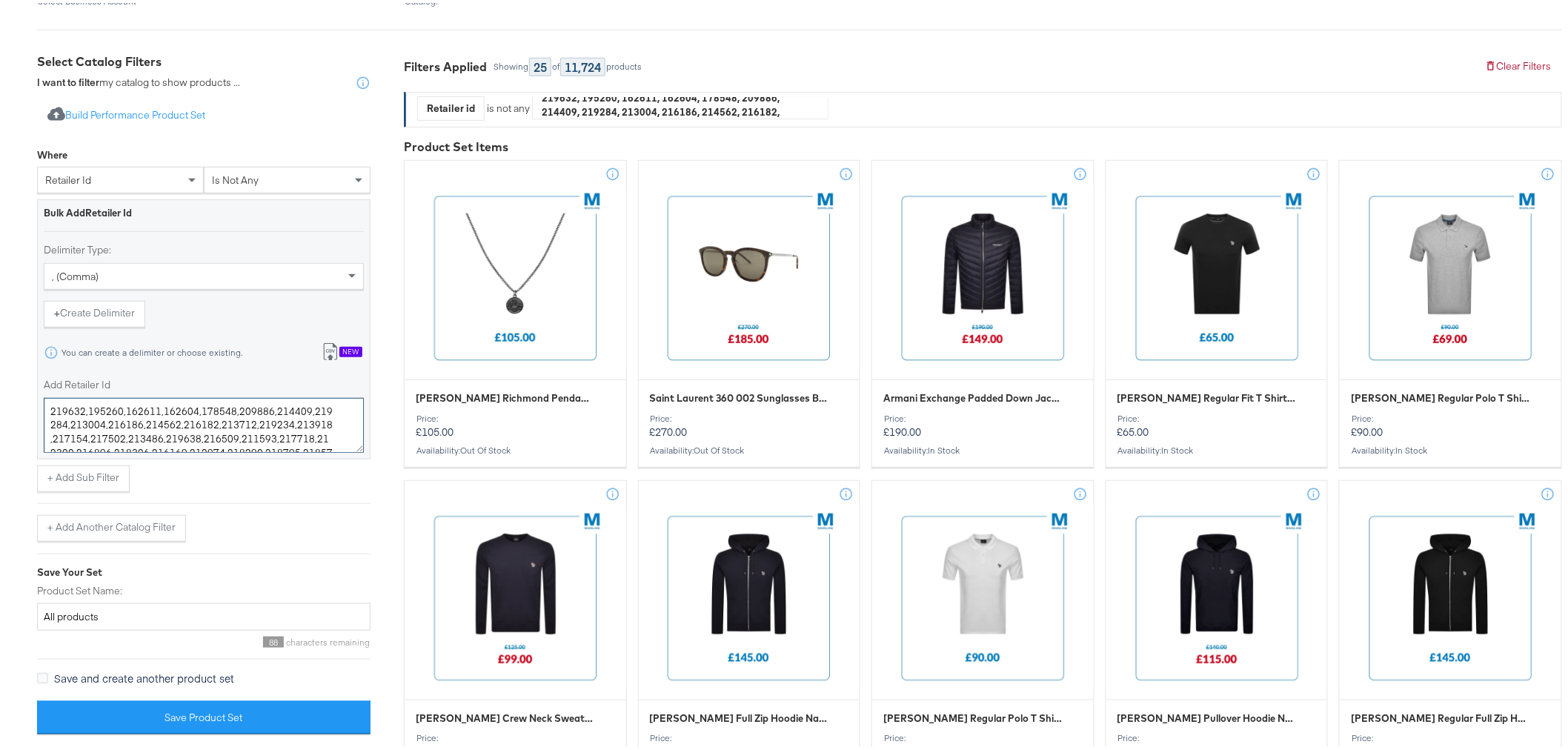
click at [174, 418] on textarea "219632,195260,162611,162604,178548,209886,214409,219284,213004,216186,214562,21…" at bounding box center [204, 423] width 320 height 55
click at [208, 417] on textarea "219632,195260,162611,162604,178548,209886,214409,219284,213004,216186,216182,21…" at bounding box center [204, 423] width 320 height 55
click at [211, 423] on textarea "219632,195260,162611,162604,178548,209886,214409,219284,213004,216186,216182,21…" at bounding box center [204, 423] width 320 height 55
click at [211, 421] on textarea "219632,195260,162611,162604,178548,209886,214409,219284,213004,216186,216182,21…" at bounding box center [204, 423] width 320 height 55
click at [243, 419] on textarea "219632,195260,162611,162604,178548,209886,214409,219284,213004,216186,216182,21…" at bounding box center [204, 423] width 320 height 55
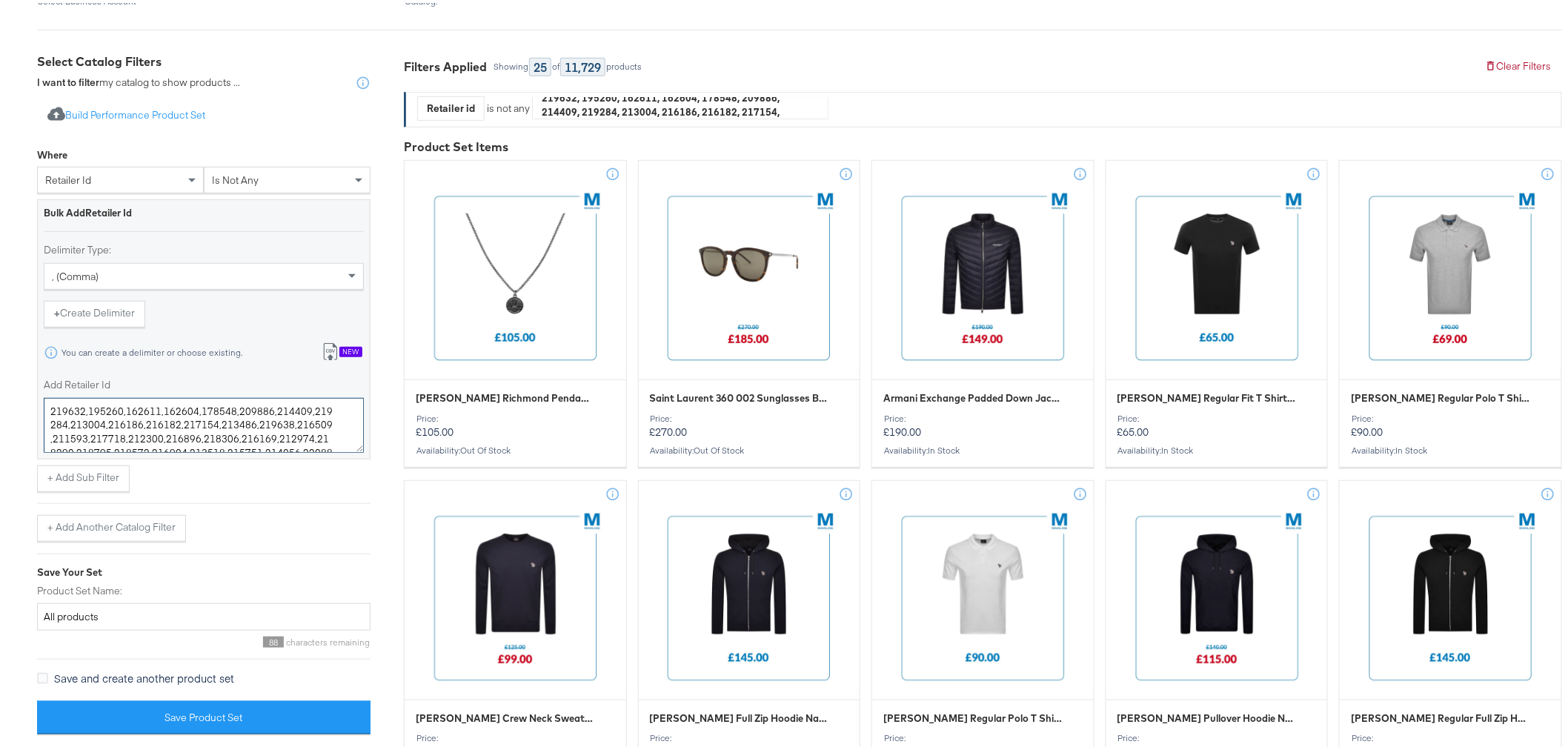
click at [244, 420] on textarea "219632,195260,162611,162604,178548,209886,214409,219284,213004,216186,216182,21…" at bounding box center [204, 423] width 320 height 55
click at [246, 425] on textarea "219632,195260,162611,162604,178548,209886,214409,219284,213004,216186,216182,21…" at bounding box center [204, 423] width 320 height 55
click at [244, 423] on textarea "219632,195260,162611,162604,178548,209886,214409,219284,213004,216186,216182,21…" at bounding box center [204, 423] width 320 height 55
click at [244, 418] on textarea "219632,195260,162611,162604,178548,209886,214409,219284,213004,216186,216182,21…" at bounding box center [204, 423] width 320 height 55
click at [244, 421] on textarea "219632,195260,162611,162604,178548,209886,214409,219284,213004,216186,216182,21…" at bounding box center [204, 423] width 320 height 55
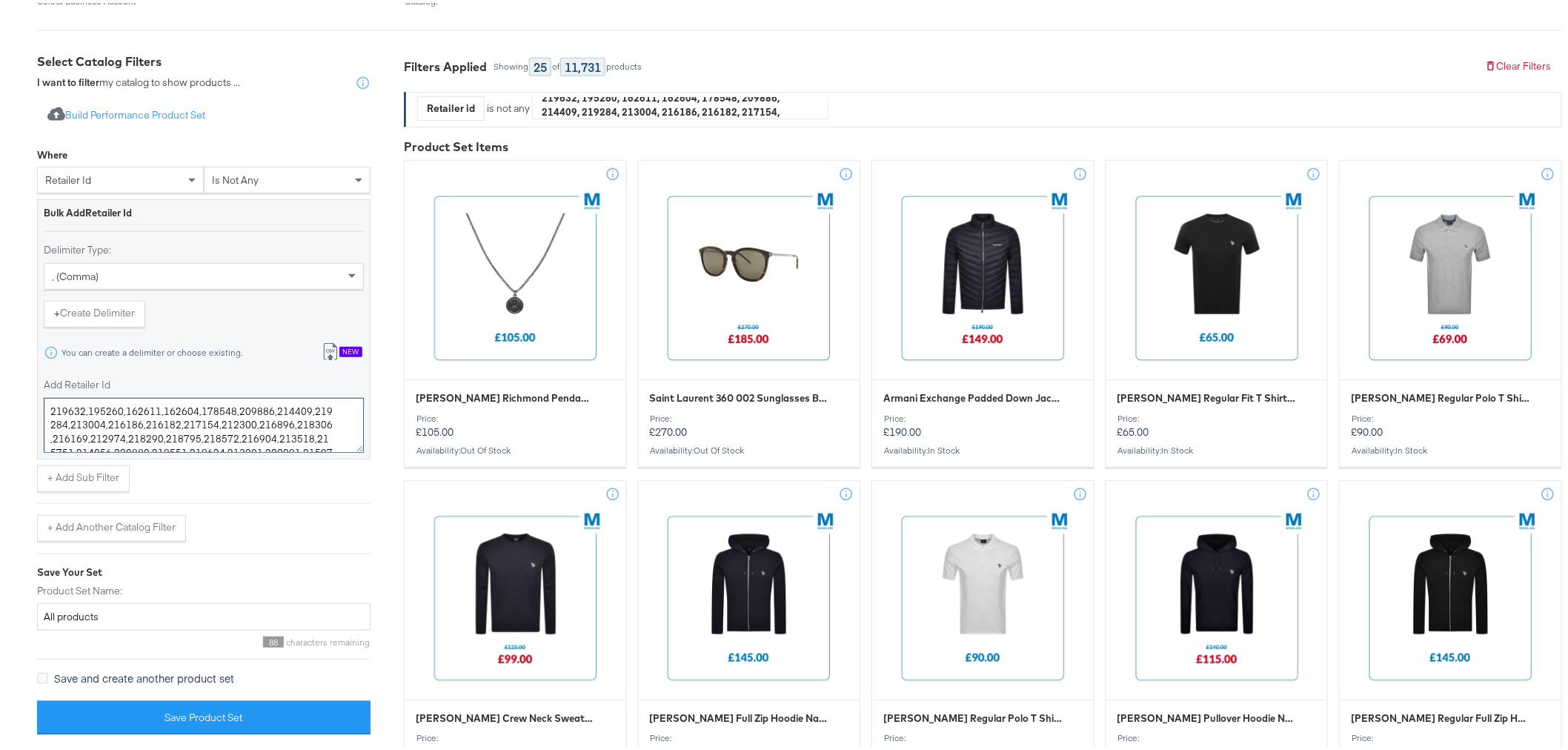
click at [244, 419] on textarea "219632,195260,162611,162604,178548,209886,214409,219284,213004,216186,216182,21…" at bounding box center [204, 423] width 320 height 55
click at [245, 421] on textarea "219632,195260,162611,162604,178548,209886,214409,219284,213004,216186,216182,21…" at bounding box center [204, 423] width 320 height 55
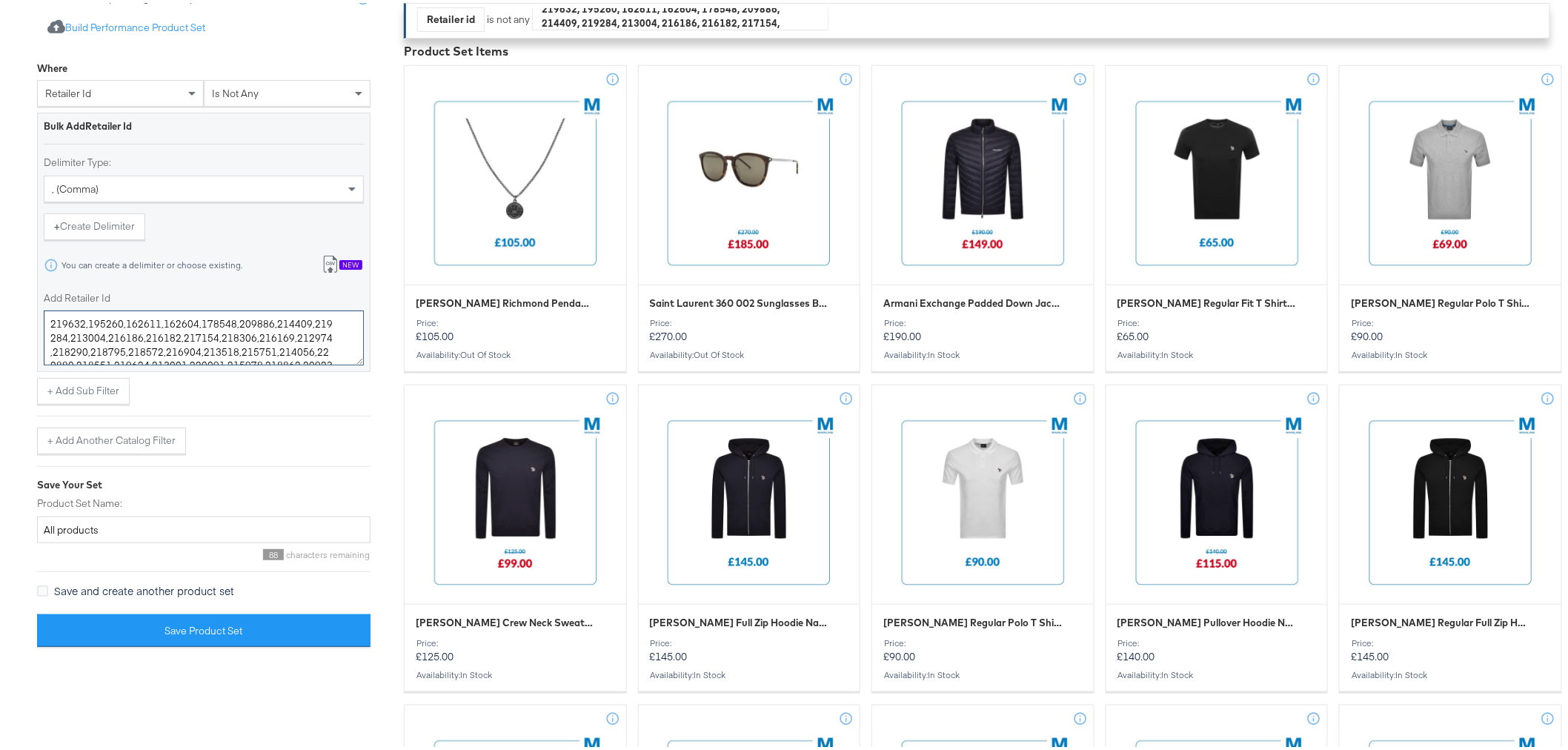
scroll to position [574, 0]
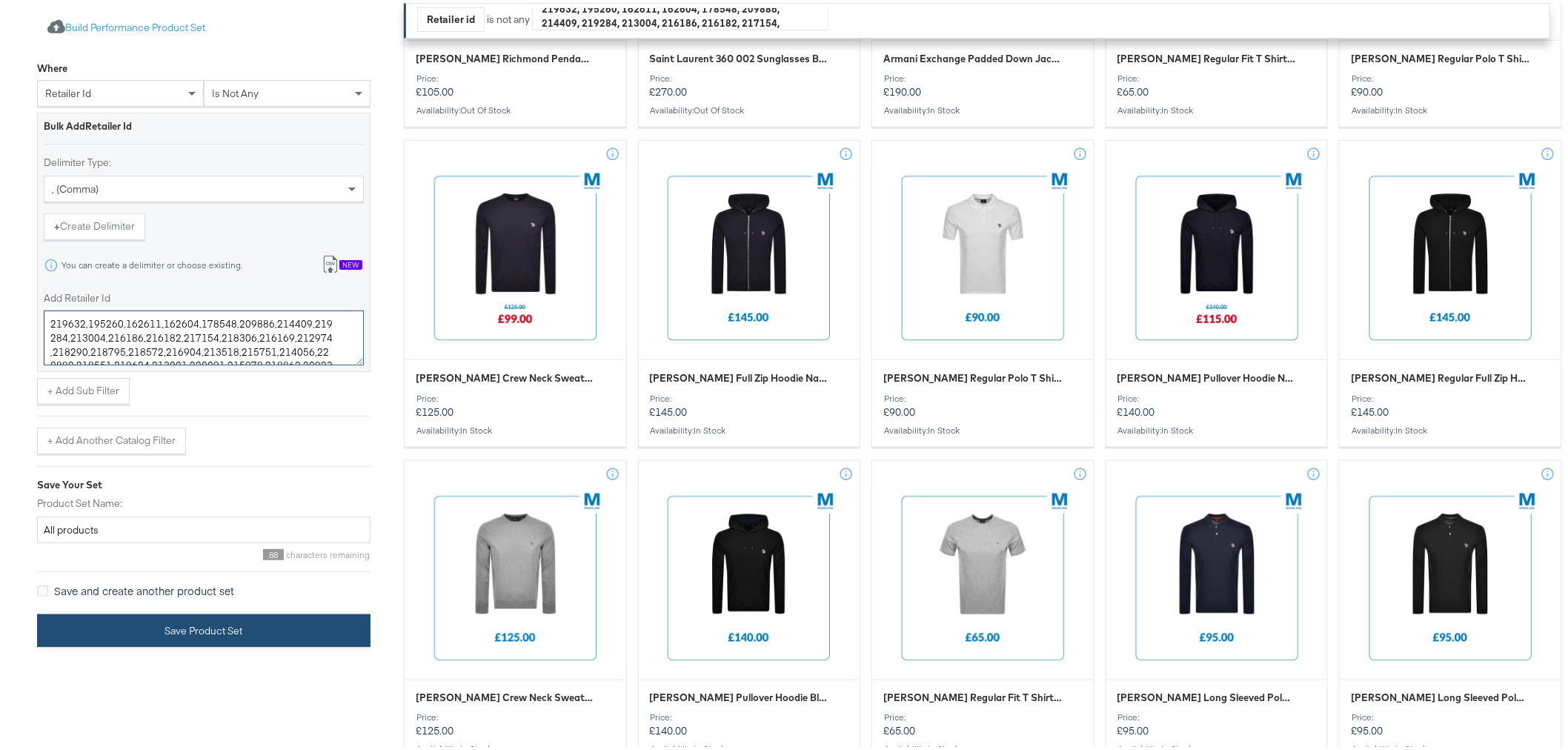
type textarea "219632,195260,162611,162604,178548,209886,214409,219284,213004,216186,216182,21…"
click at [215, 619] on button "Save Product Set" at bounding box center [204, 628] width 333 height 33
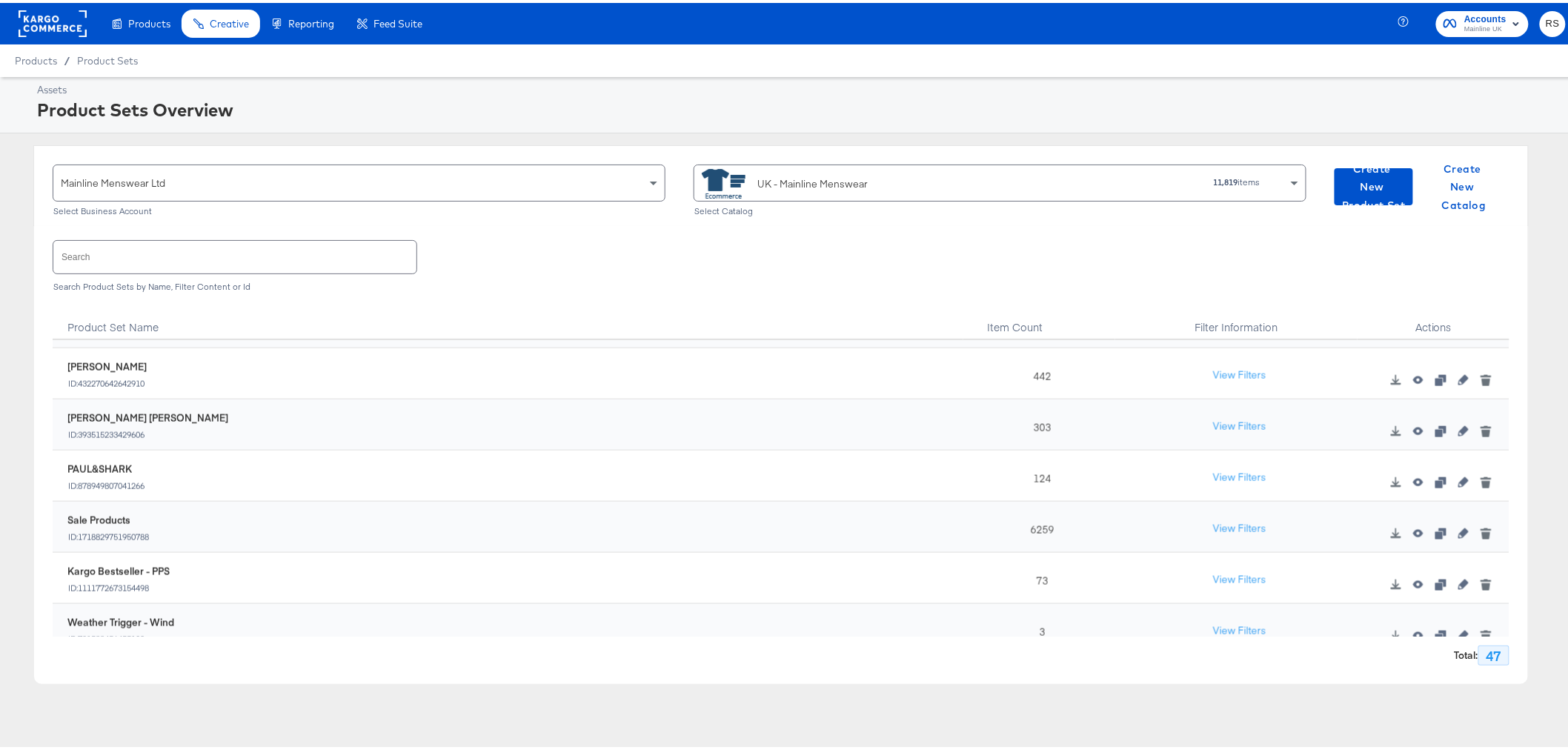
scroll to position [708, 0]
